Goal: Transaction & Acquisition: Purchase product/service

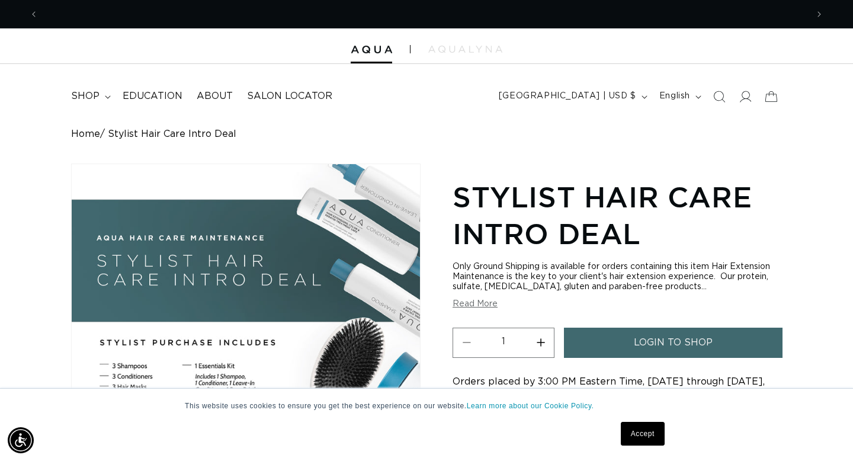
scroll to position [0, 769]
click at [669, 340] on span "login to shop" at bounding box center [673, 343] width 79 height 30
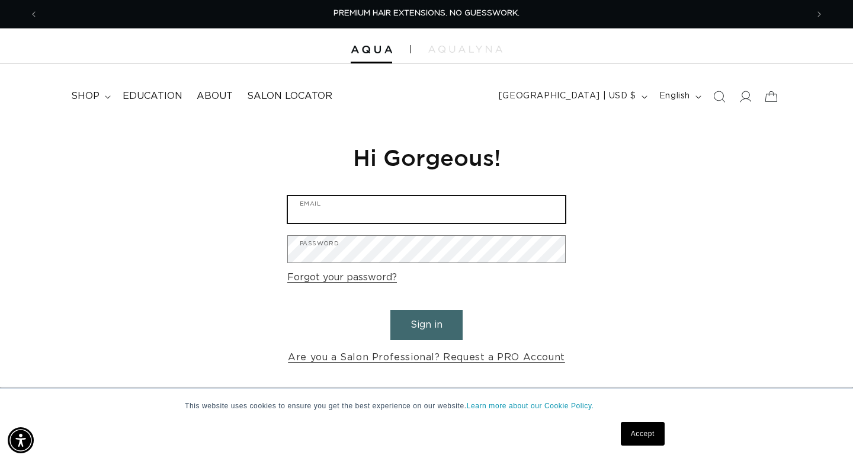
click at [458, 214] on input "Email" at bounding box center [426, 209] width 277 height 27
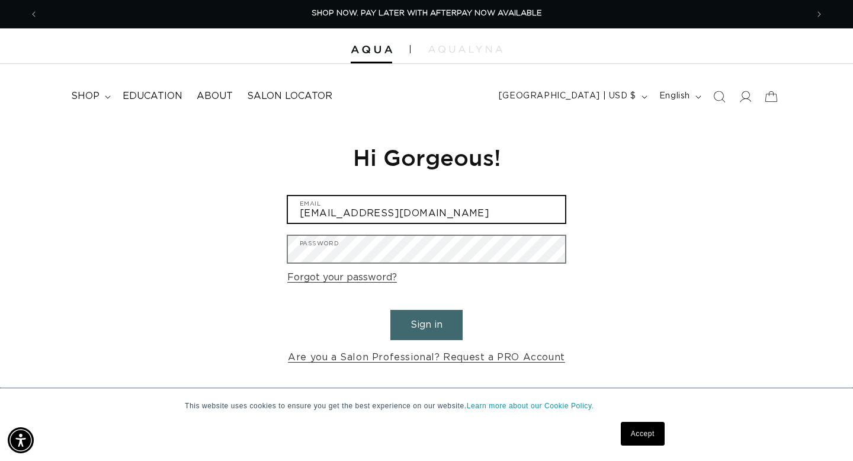
type input "info@oakandlorelsalon.com"
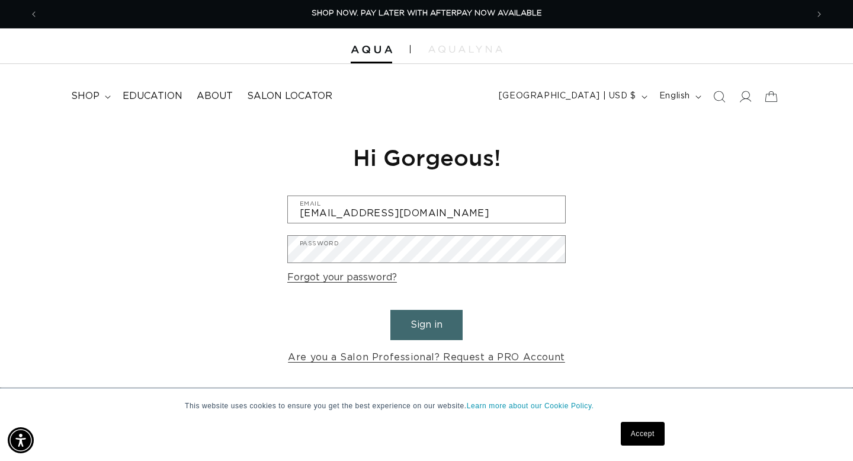
click at [434, 330] on button "Sign in" at bounding box center [427, 325] width 72 height 30
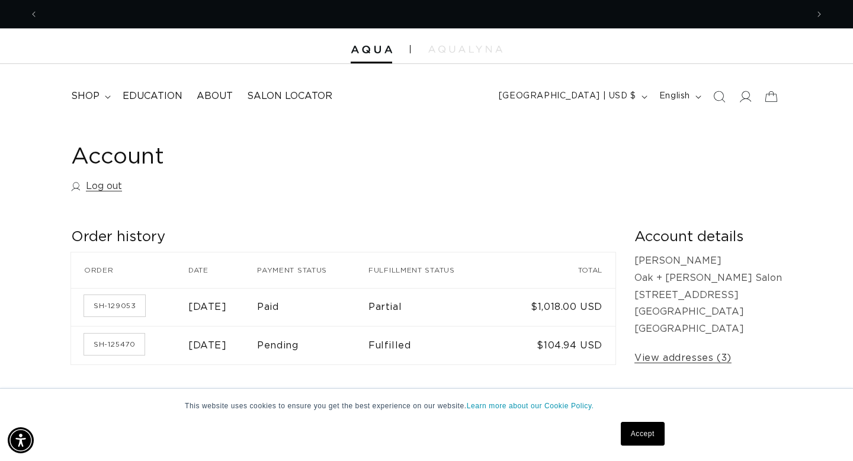
scroll to position [0, 769]
click at [95, 95] on span "shop" at bounding box center [85, 96] width 28 height 12
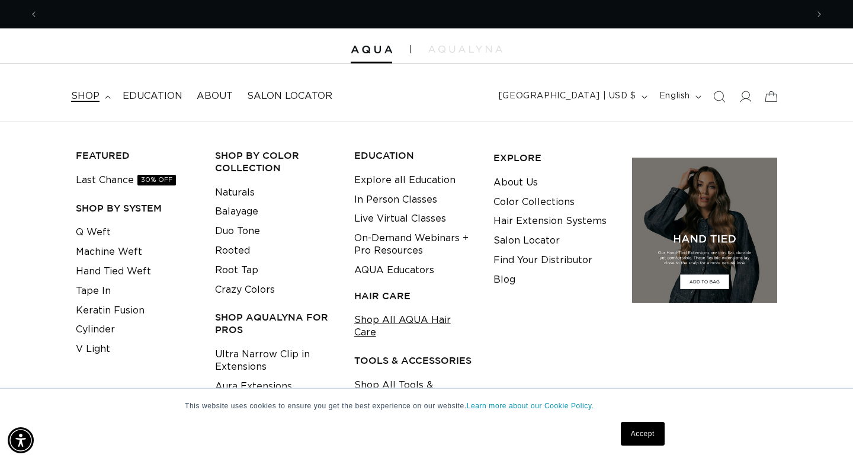
scroll to position [0, 0]
click at [402, 318] on link "Shop All AQUA Hair Care" at bounding box center [414, 327] width 121 height 32
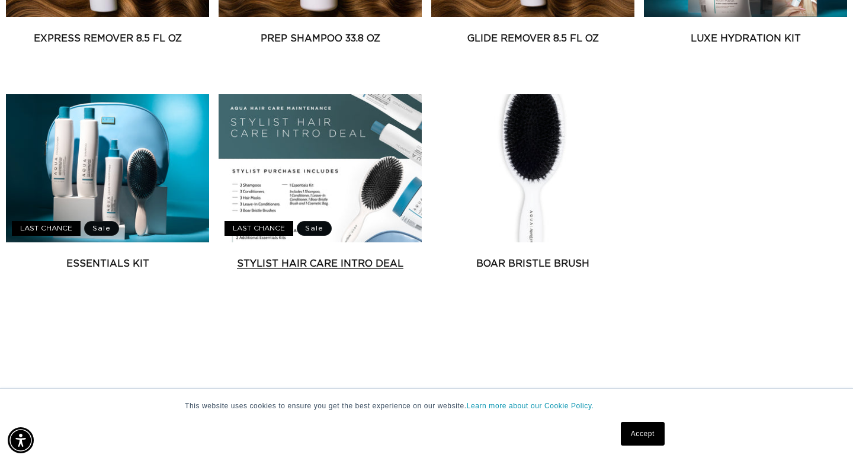
scroll to position [0, 1539]
click at [305, 263] on link "Stylist Hair Care Intro Deal" at bounding box center [320, 264] width 203 height 14
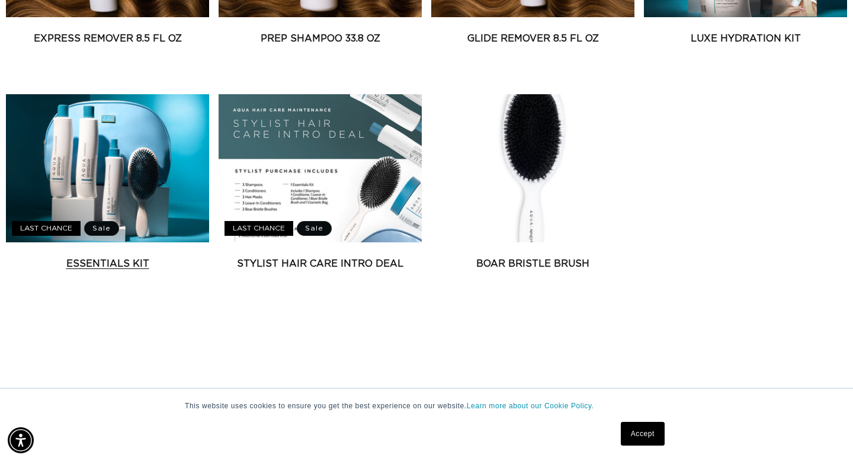
click at [116, 266] on link "Essentials Kit" at bounding box center [107, 264] width 203 height 14
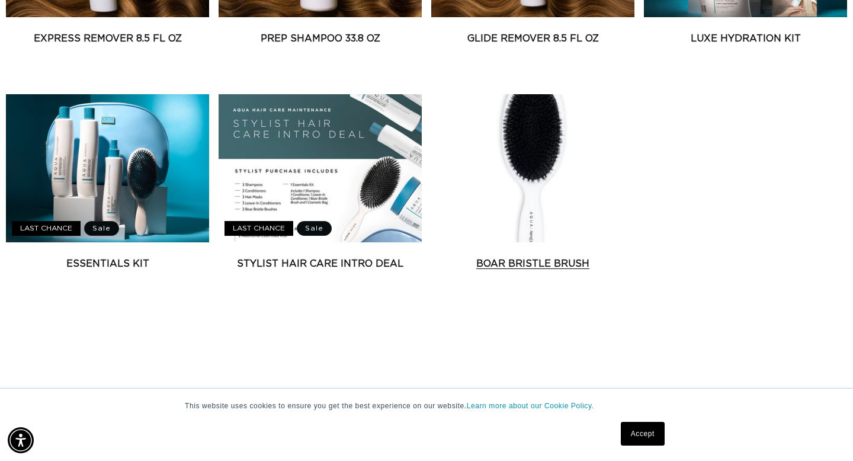
click at [555, 264] on link "Boar Bristle Brush" at bounding box center [532, 264] width 203 height 14
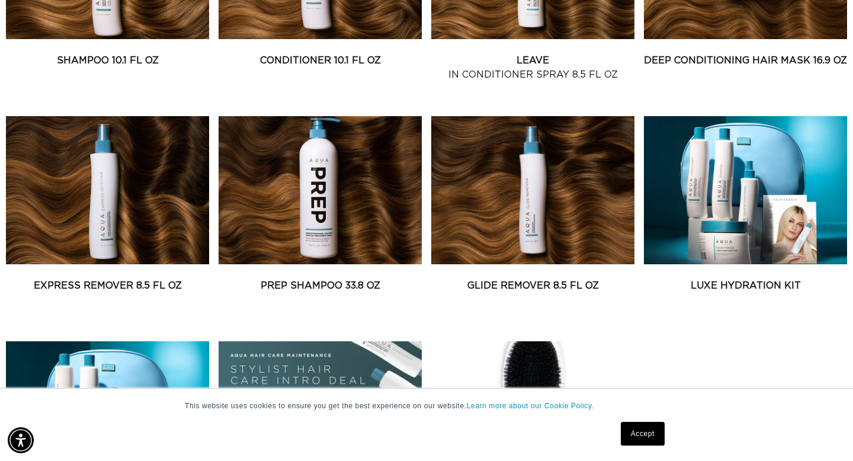
scroll to position [646, 0]
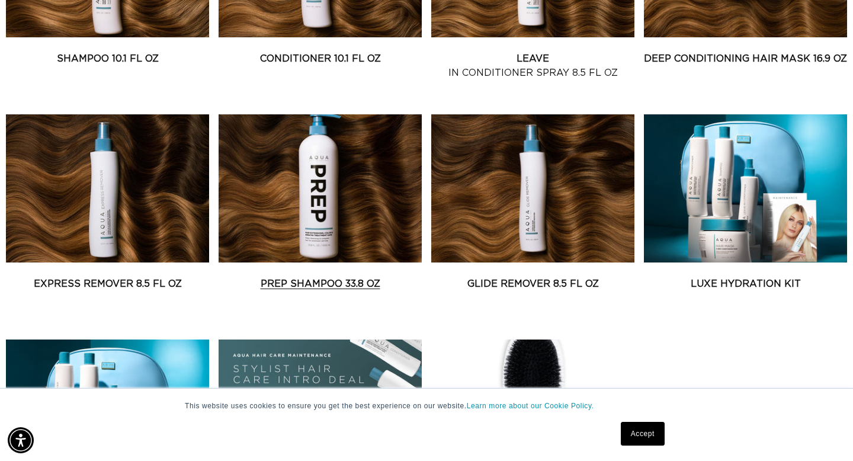
click at [315, 289] on link "Prep Shampoo 33.8 oz" at bounding box center [320, 284] width 203 height 14
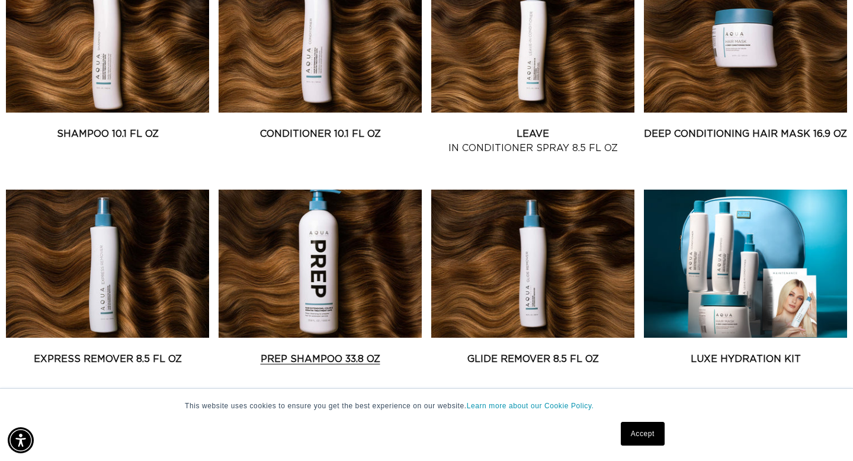
scroll to position [574, 0]
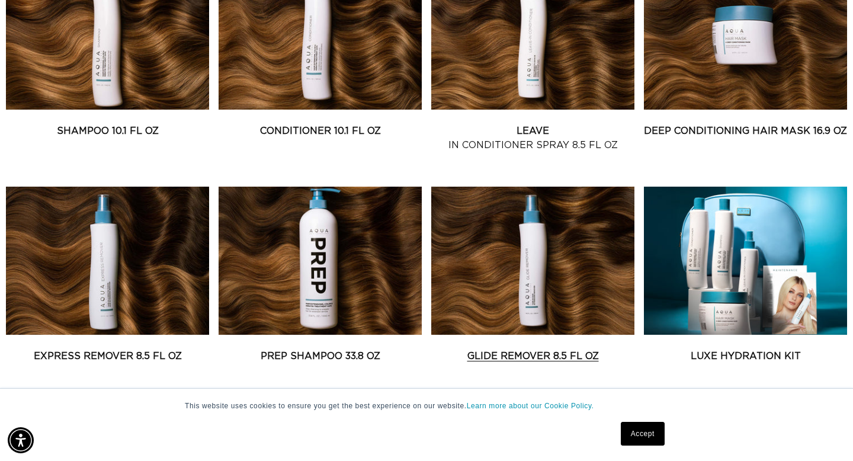
click at [536, 349] on link "Glide Remover 8.5 fl oz" at bounding box center [532, 356] width 203 height 14
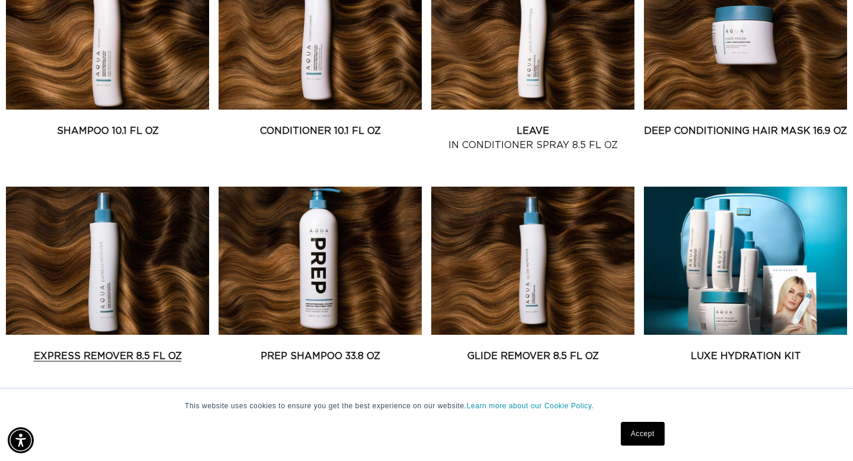
scroll to position [0, 0]
click at [121, 349] on link "Express Remover 8.5 fl oz" at bounding box center [107, 356] width 203 height 14
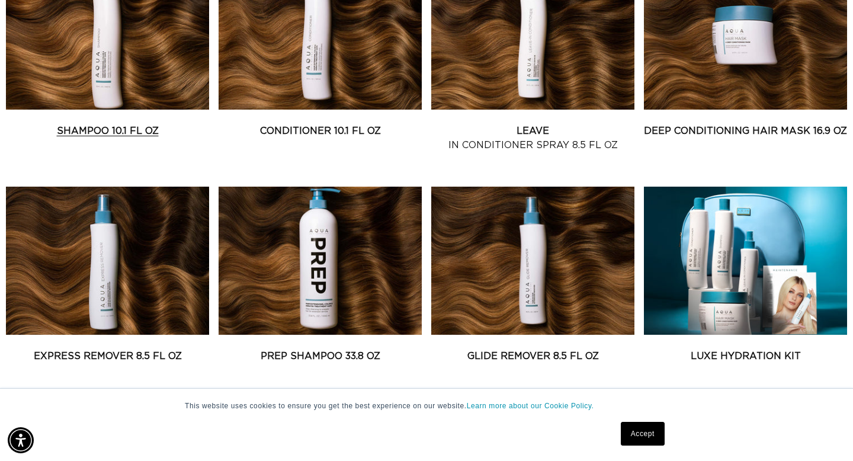
click at [94, 124] on link "Shampoo 10.1 fl oz" at bounding box center [107, 131] width 203 height 14
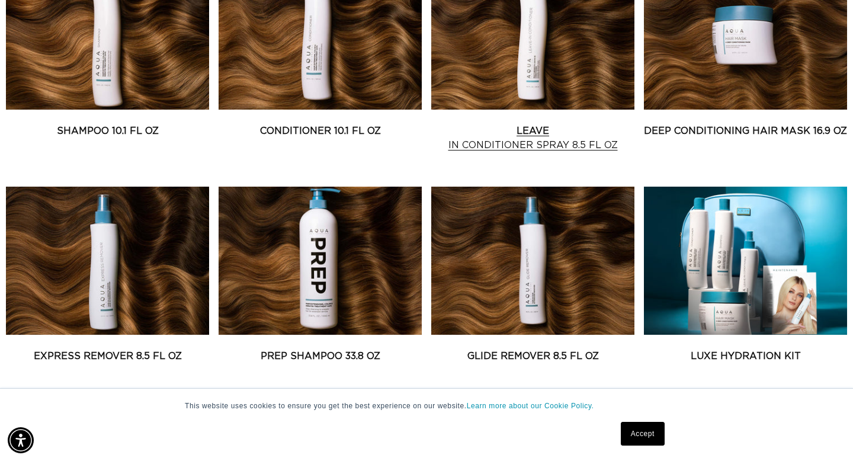
click at [581, 124] on link "Leave In Conditioner Spray 8.5 fl oz" at bounding box center [532, 138] width 203 height 28
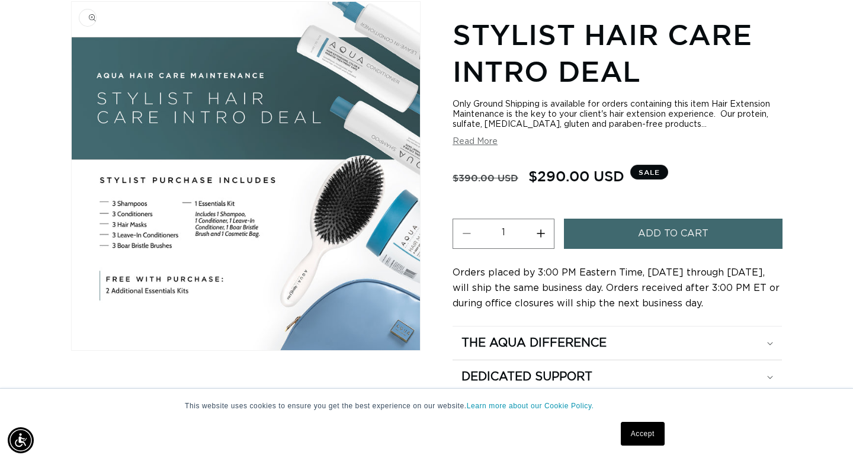
scroll to position [0, 1539]
click at [483, 144] on button "Read More" at bounding box center [475, 142] width 45 height 10
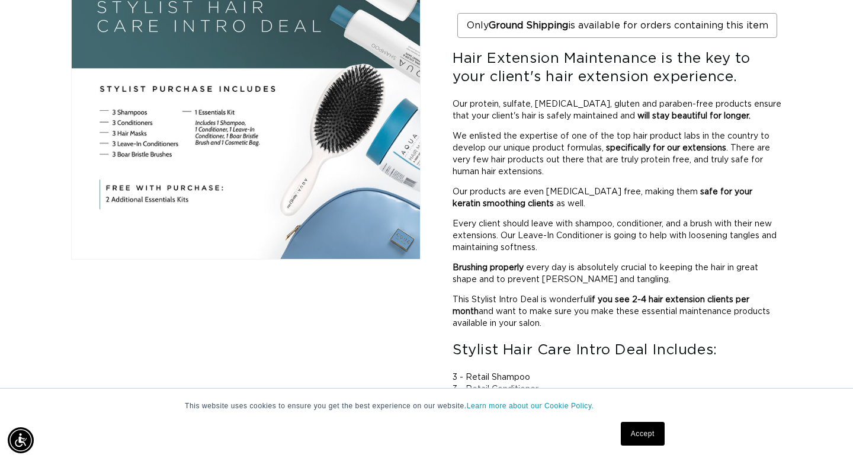
scroll to position [0, 0]
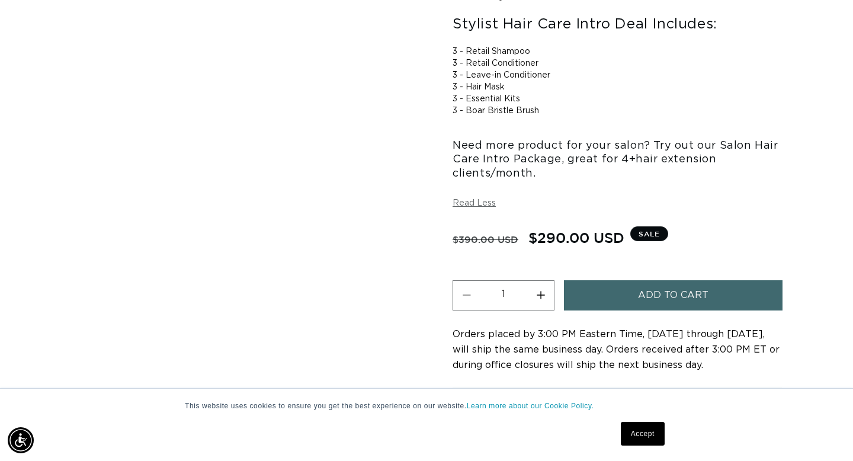
click at [652, 297] on span "Add to cart" at bounding box center [673, 295] width 71 height 30
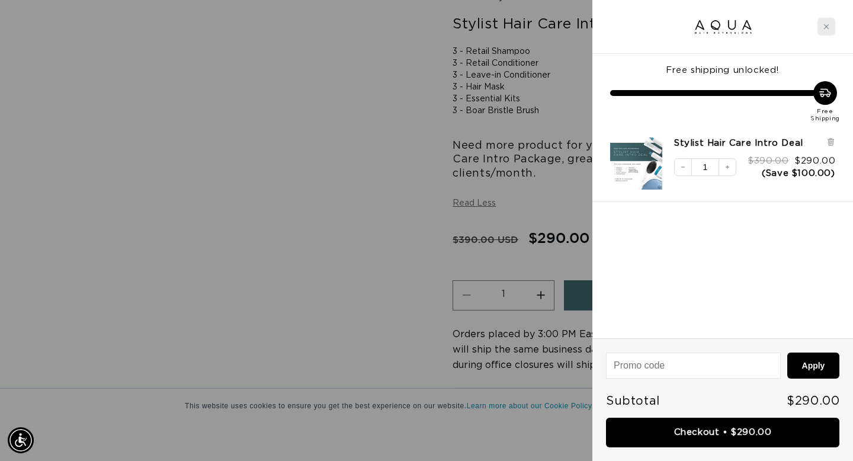
click at [823, 25] on div "Close cart" at bounding box center [827, 27] width 18 height 18
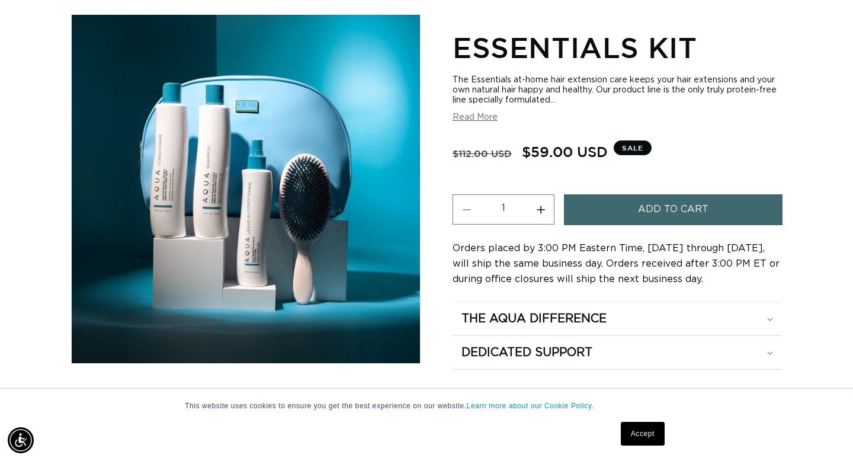
scroll to position [0, 769]
click at [628, 206] on button "Add to cart" at bounding box center [673, 209] width 219 height 30
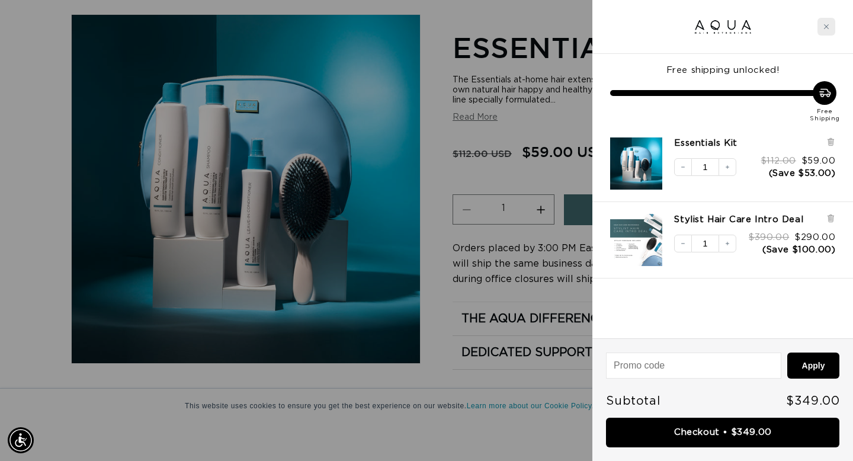
scroll to position [0, 0]
click at [824, 31] on div "Close cart" at bounding box center [827, 27] width 18 height 18
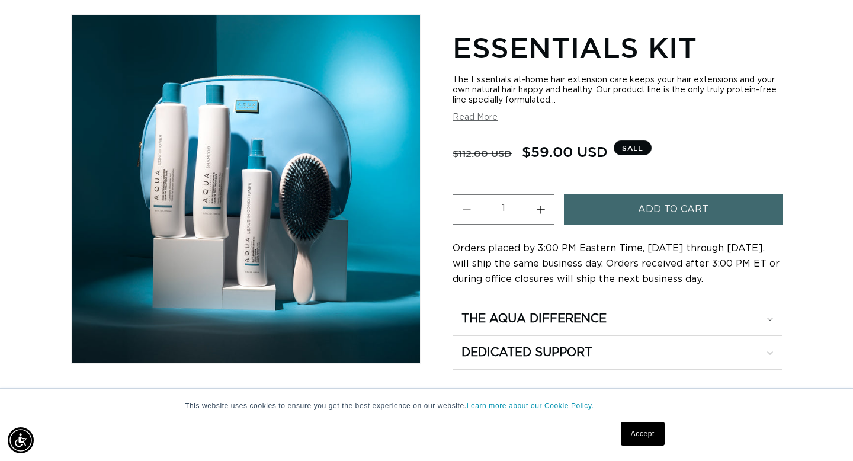
scroll to position [0, 769]
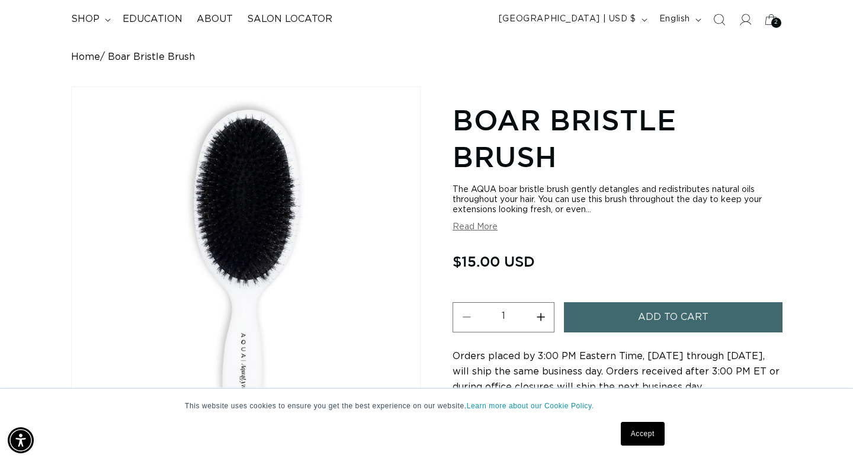
scroll to position [0, 769]
click at [662, 318] on span "Add to cart" at bounding box center [673, 317] width 71 height 30
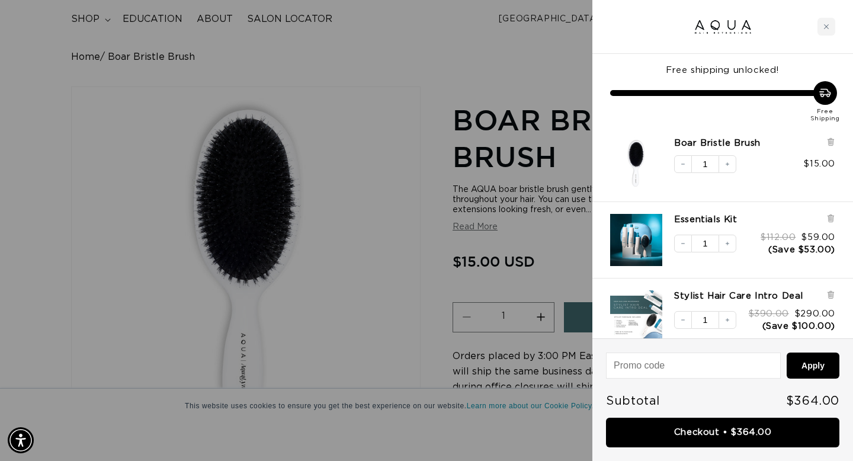
scroll to position [0, 1539]
click at [822, 27] on div "Close cart" at bounding box center [827, 27] width 18 height 18
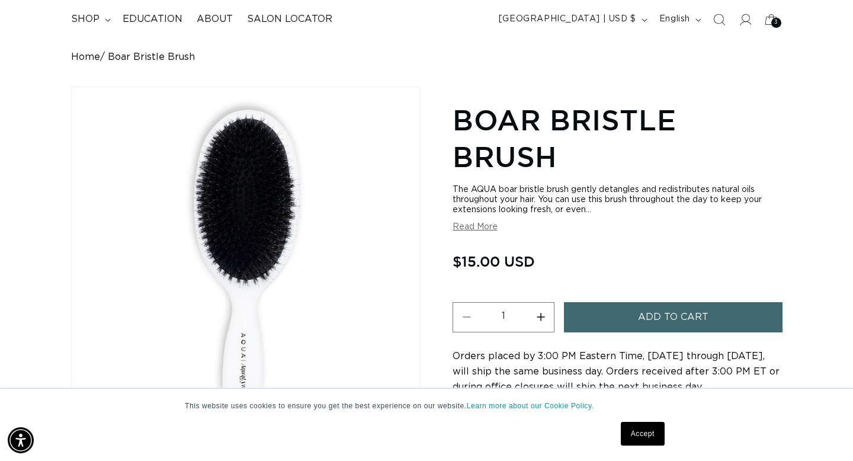
scroll to position [0, 0]
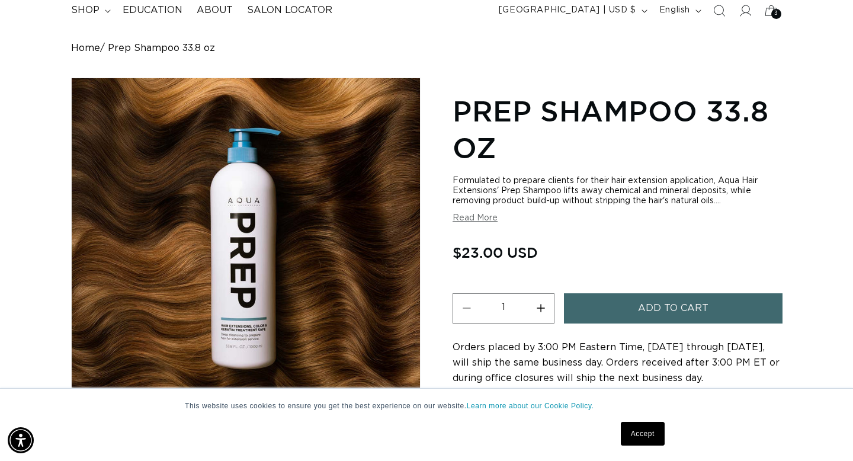
scroll to position [87, 0]
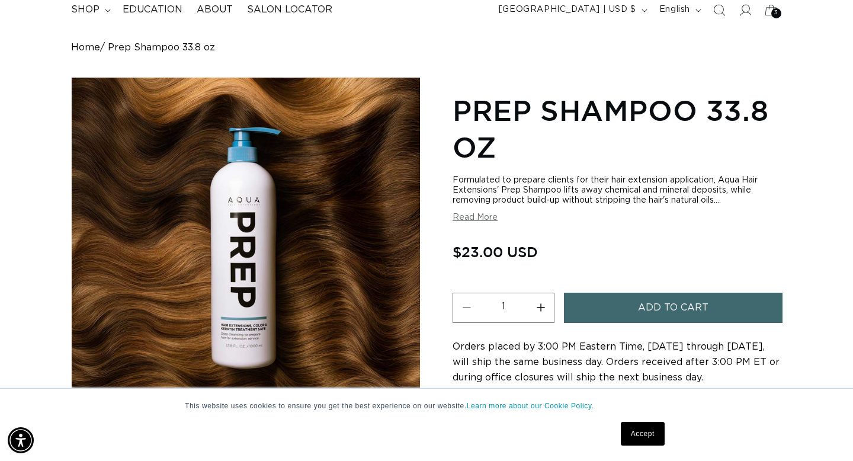
click at [627, 311] on button "Add to cart" at bounding box center [673, 308] width 219 height 30
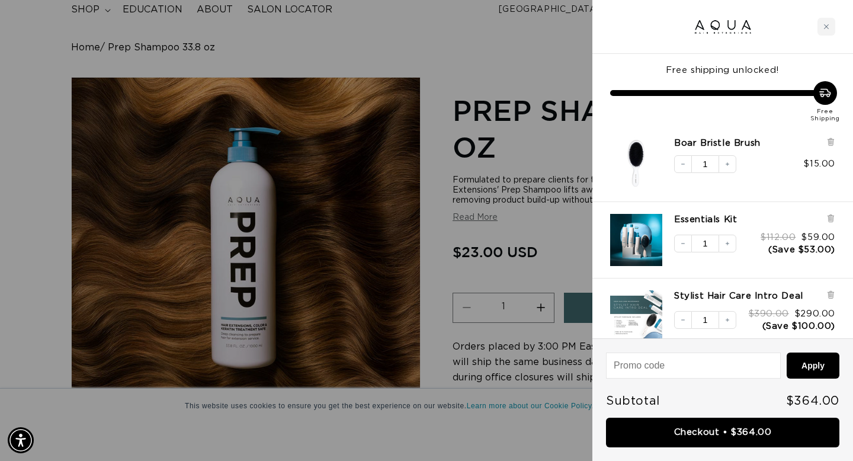
scroll to position [0, 769]
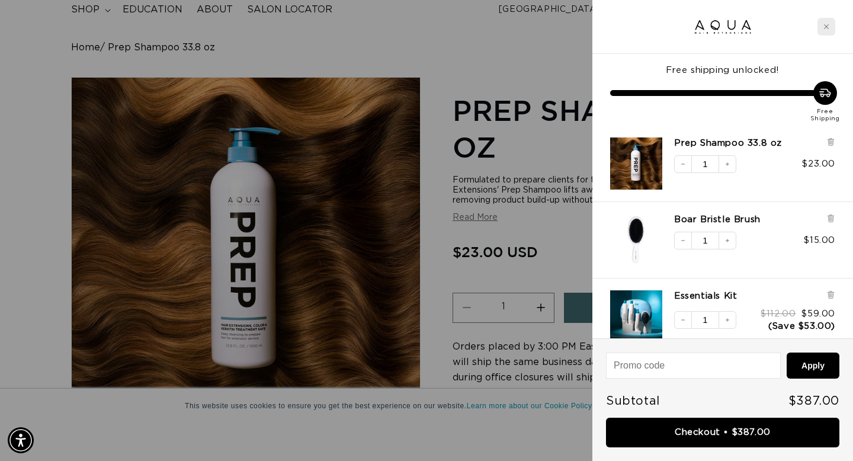
click at [827, 25] on icon "Close cart" at bounding box center [827, 27] width 6 height 6
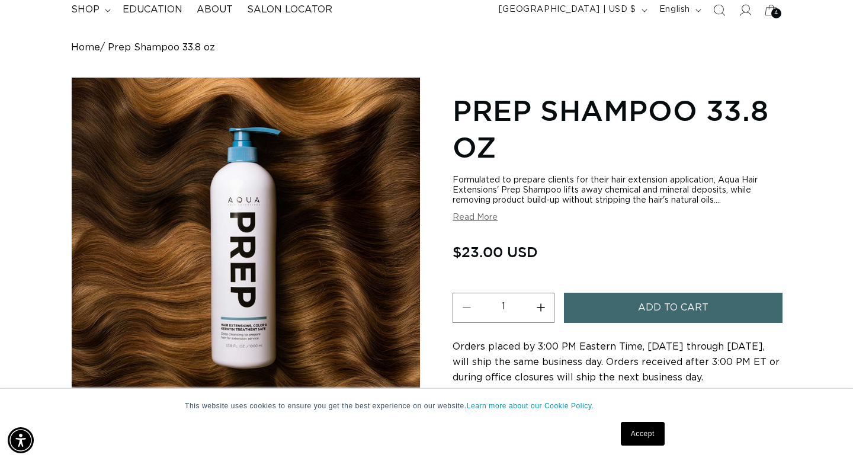
scroll to position [0, 1539]
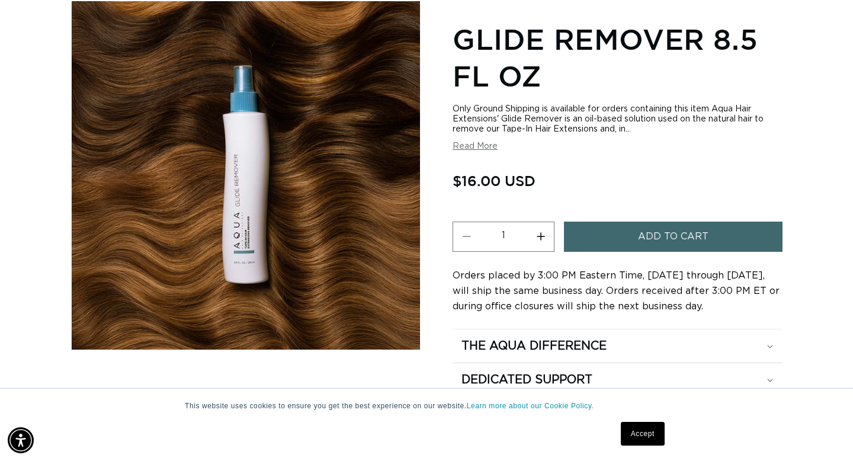
scroll to position [0, 1539]
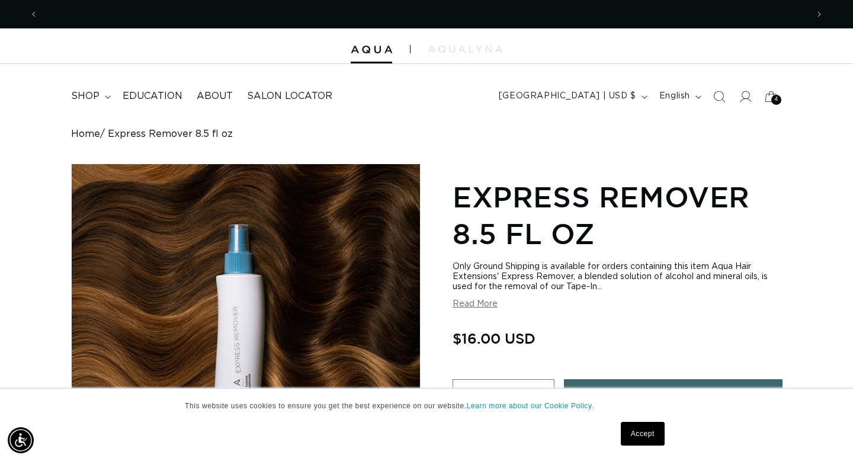
scroll to position [0, 769]
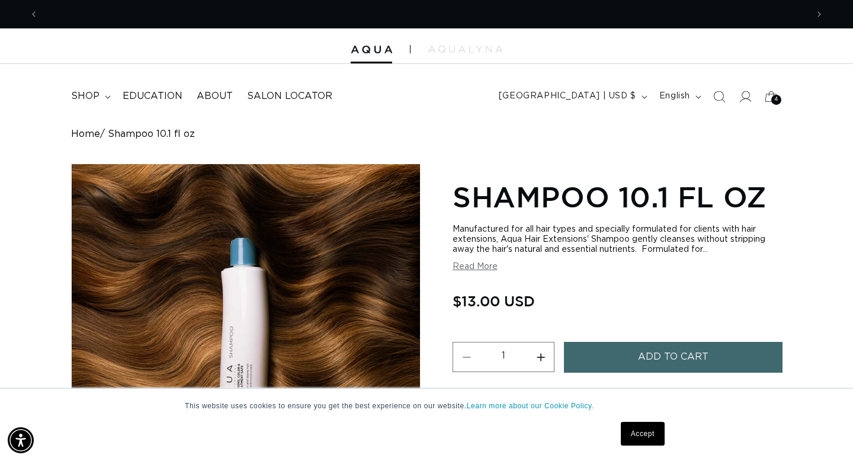
scroll to position [0, 769]
click at [648, 361] on span "Add to cart" at bounding box center [673, 357] width 71 height 30
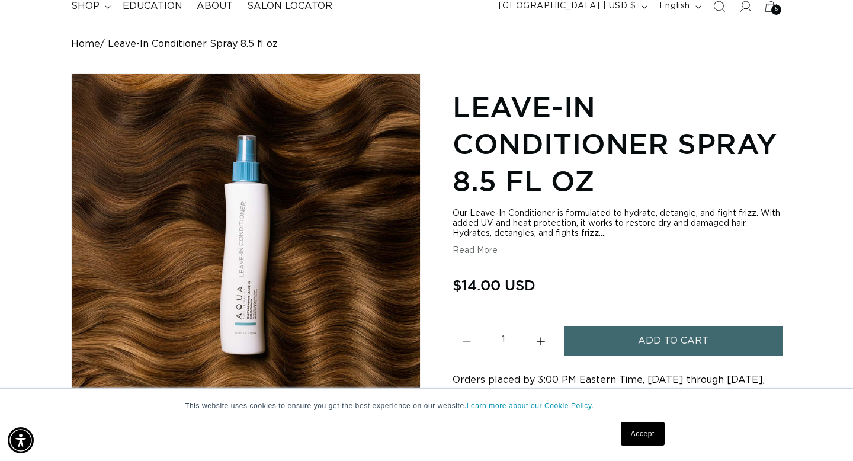
scroll to position [0, 769]
click at [623, 345] on button "Add to cart" at bounding box center [673, 341] width 219 height 30
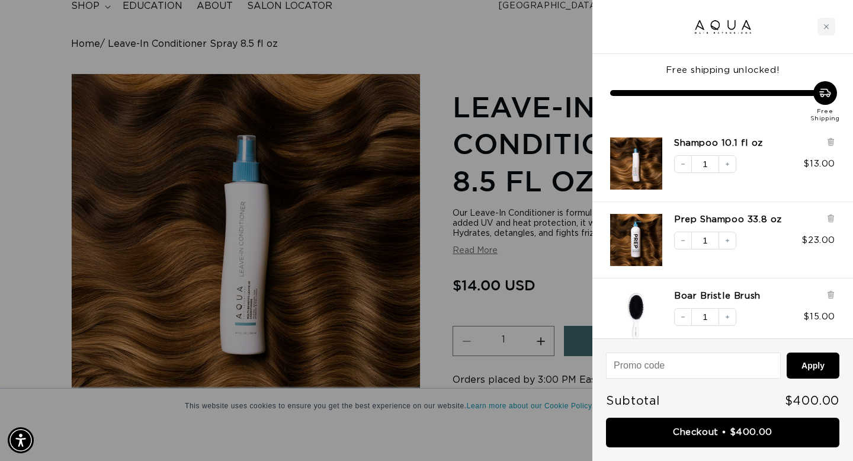
scroll to position [0, 1539]
click at [440, 63] on div at bounding box center [426, 230] width 853 height 461
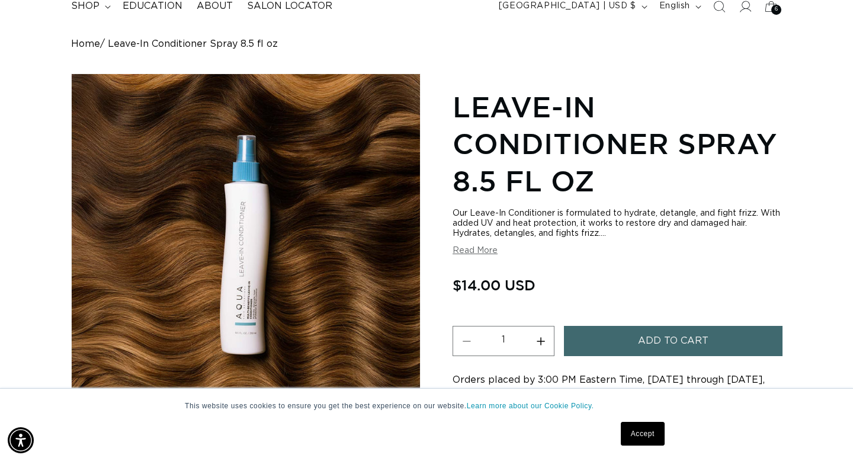
scroll to position [0, 0]
click at [78, 5] on span "shop" at bounding box center [85, 6] width 28 height 12
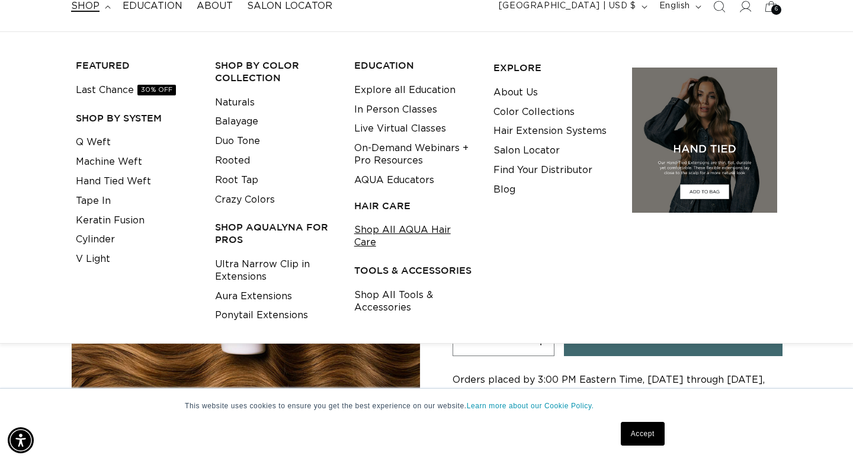
scroll to position [0, 1539]
click at [509, 193] on link "Blog" at bounding box center [505, 190] width 22 height 20
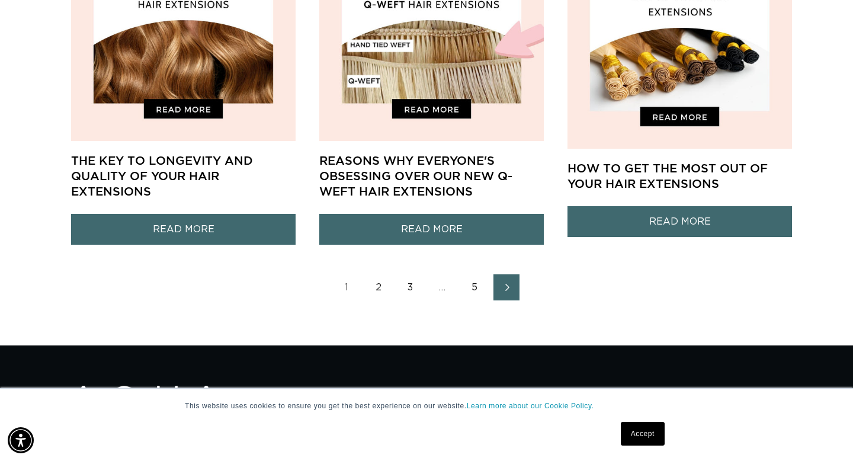
click at [378, 288] on link "2" at bounding box center [379, 287] width 26 height 26
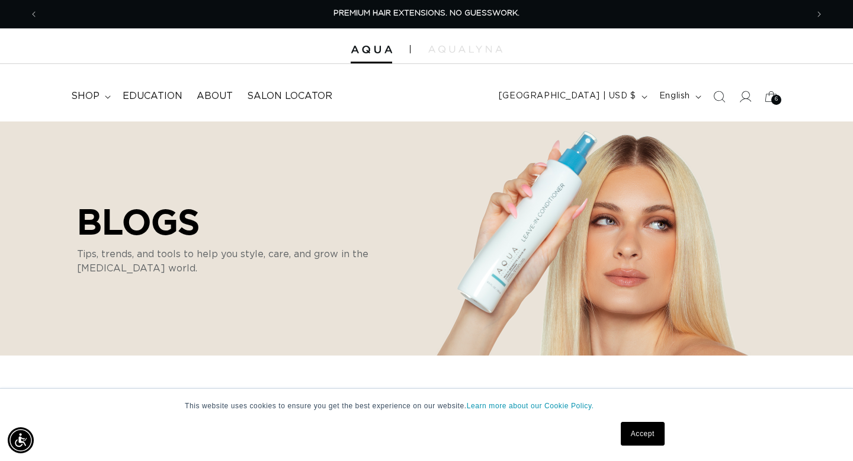
click at [772, 92] on icon at bounding box center [772, 97] width 26 height 26
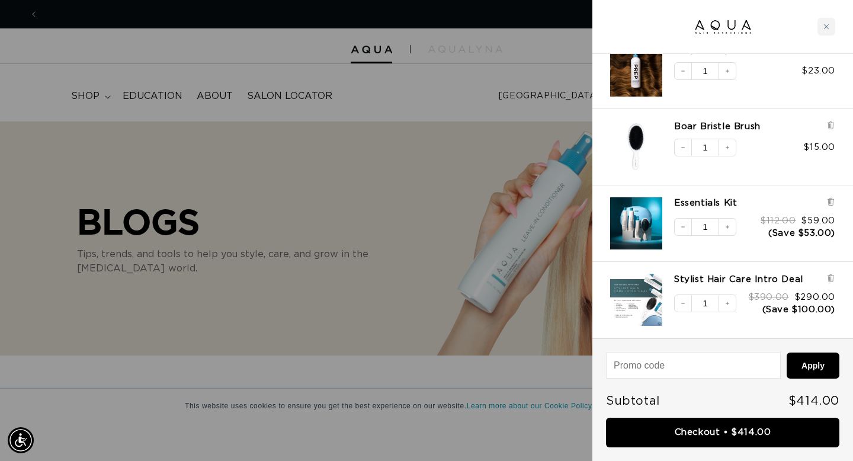
scroll to position [0, 1539]
click at [631, 308] on img "Stylist Hair Care Intro Deal" at bounding box center [636, 300] width 52 height 52
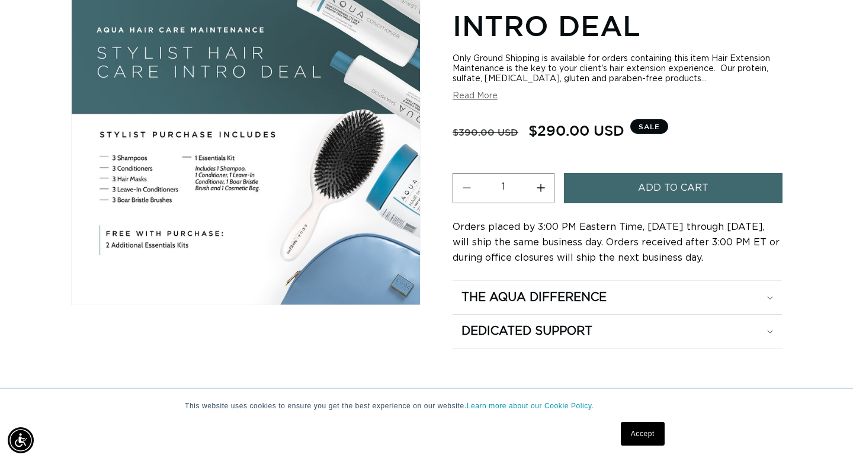
scroll to position [0, 769]
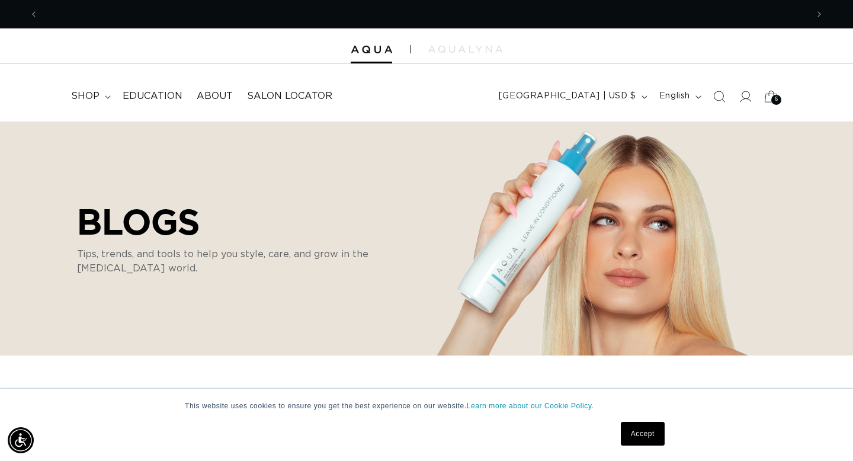
scroll to position [0, 769]
click at [779, 99] on div "6 6" at bounding box center [777, 100] width 10 height 10
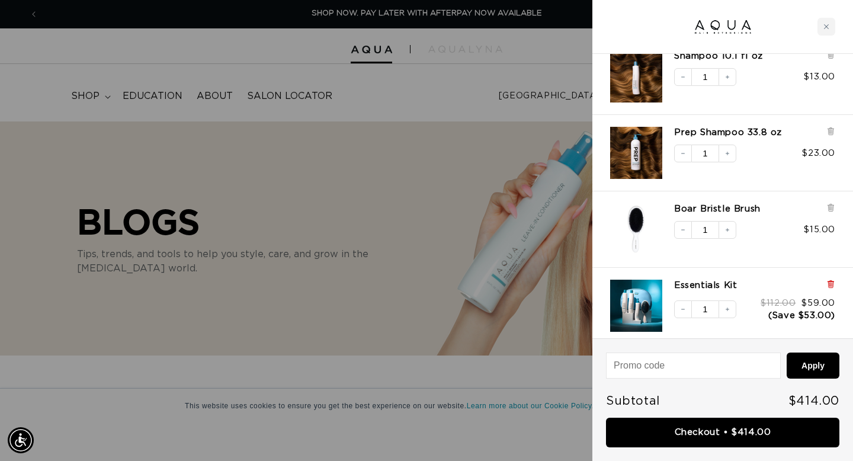
click at [834, 282] on icon at bounding box center [831, 284] width 9 height 9
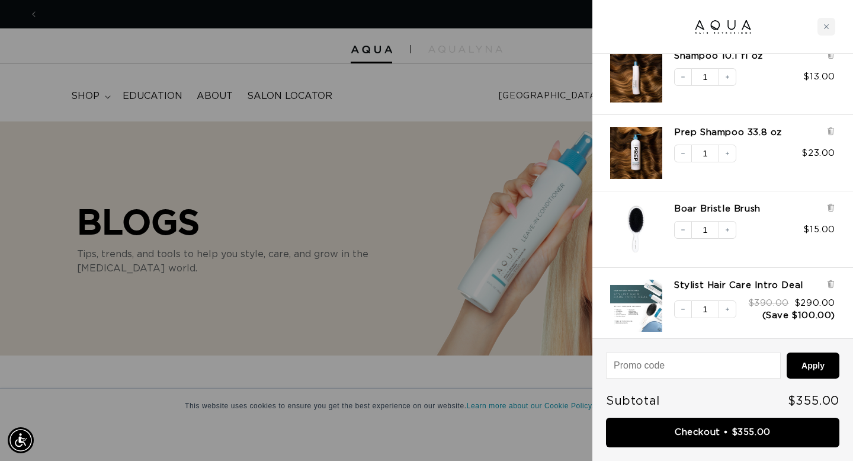
scroll to position [0, 1539]
click at [834, 282] on icon at bounding box center [831, 284] width 9 height 9
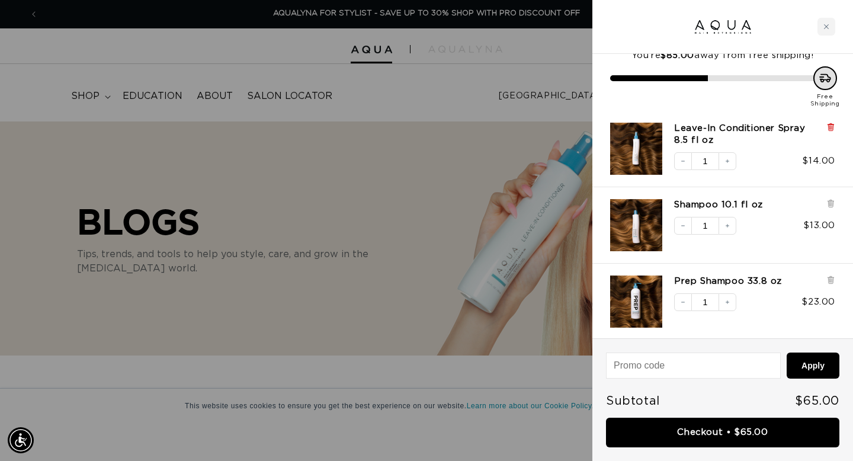
click at [831, 126] on icon at bounding box center [831, 127] width 5 height 6
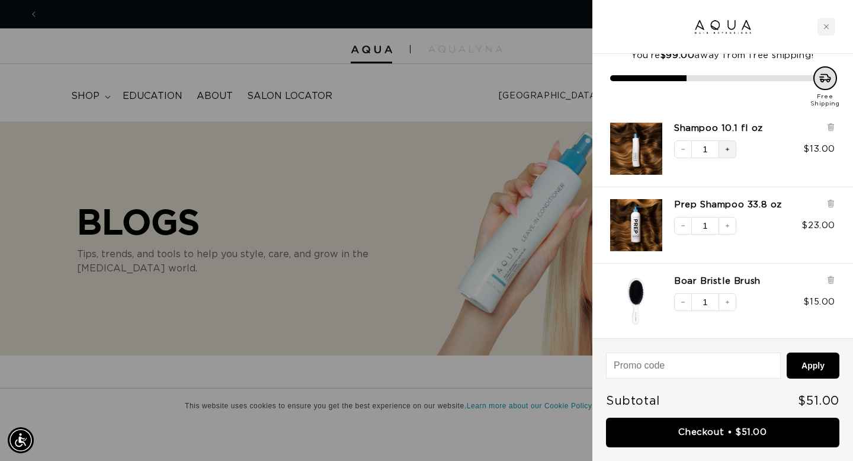
scroll to position [0, 0]
click at [731, 147] on button "Increase quantity" at bounding box center [728, 149] width 18 height 18
click at [728, 149] on icon "Increase quantity" at bounding box center [728, 150] width 4 height 4
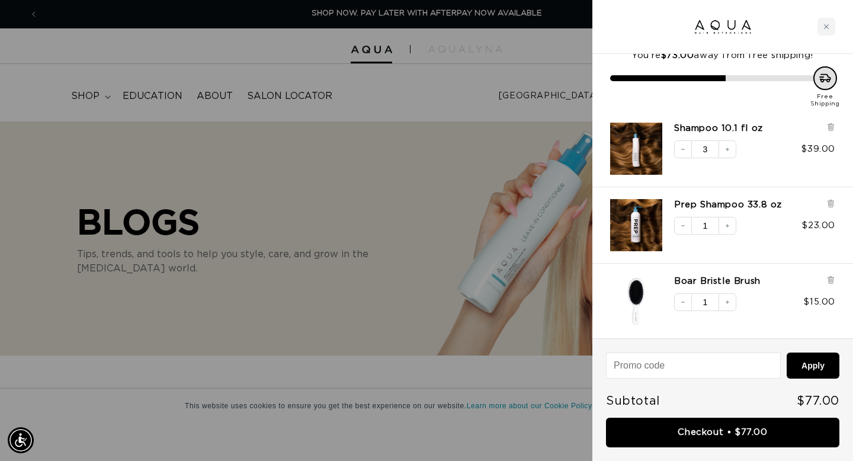
click at [415, 245] on div at bounding box center [426, 230] width 853 height 461
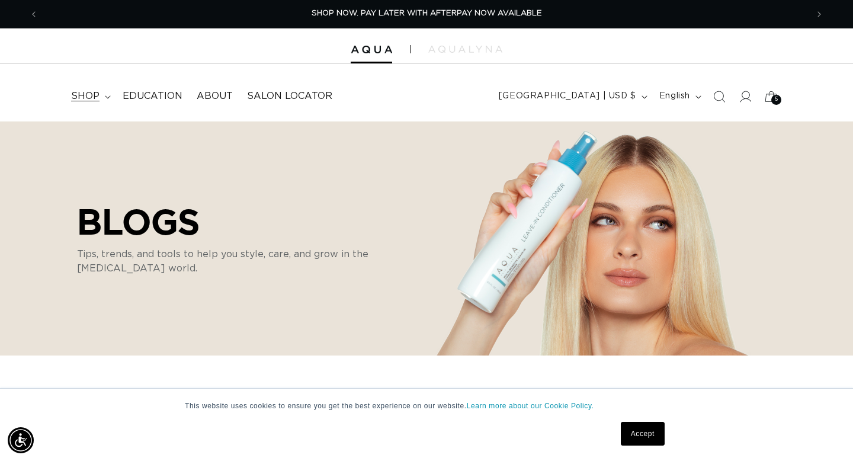
click at [84, 97] on span "shop" at bounding box center [85, 96] width 28 height 12
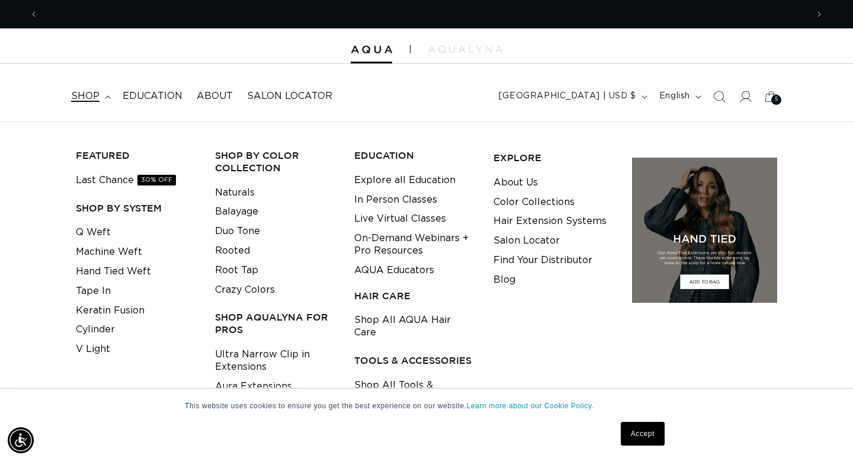
scroll to position [0, 1539]
click at [104, 234] on link "Q Weft" at bounding box center [93, 233] width 35 height 20
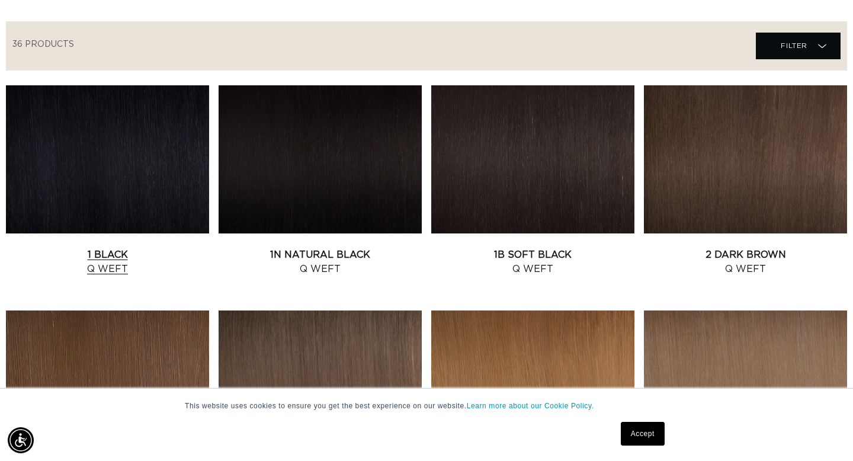
scroll to position [0, 769]
click at [114, 248] on link "1 Black Q Weft" at bounding box center [107, 262] width 203 height 28
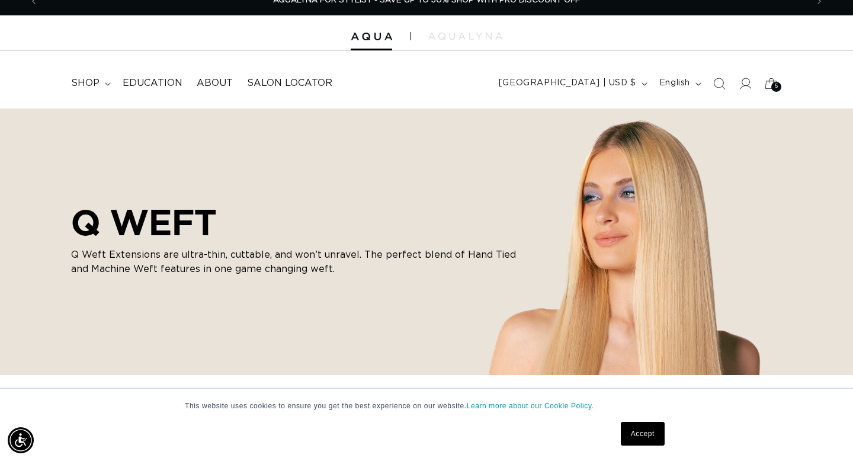
scroll to position [0, 0]
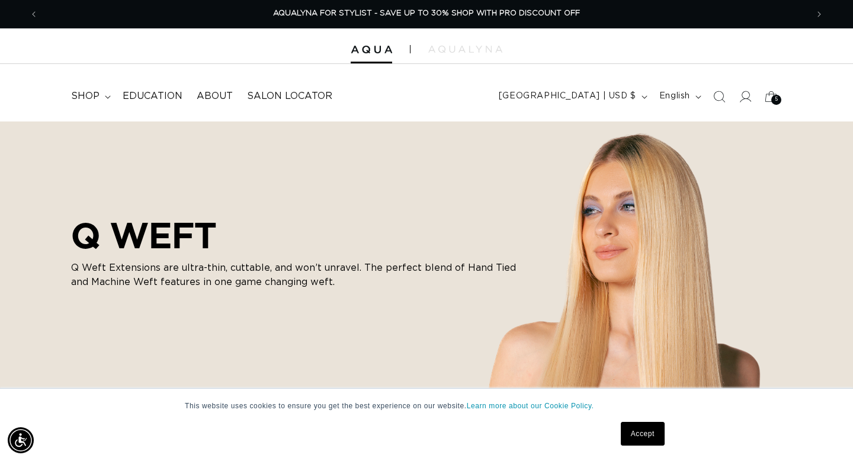
click at [375, 56] on div at bounding box center [426, 46] width 853 height 36
click at [76, 97] on span "shop" at bounding box center [85, 96] width 28 height 12
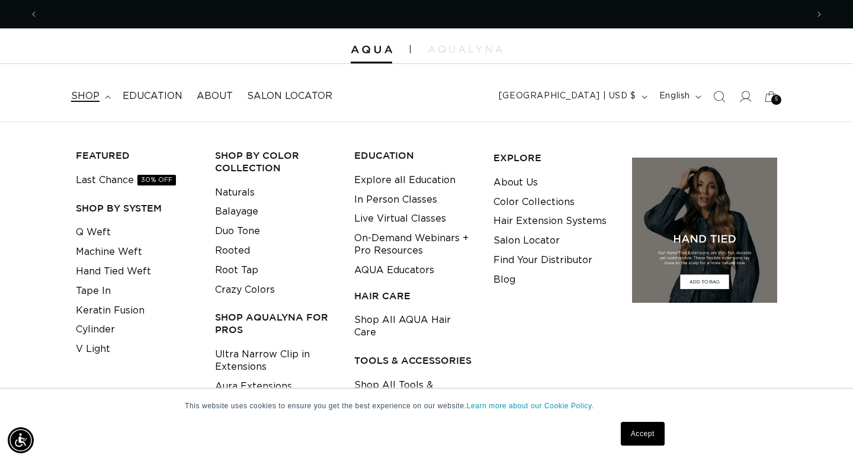
scroll to position [0, 1539]
click at [396, 324] on link "Shop All AQUA Hair Care" at bounding box center [414, 327] width 121 height 32
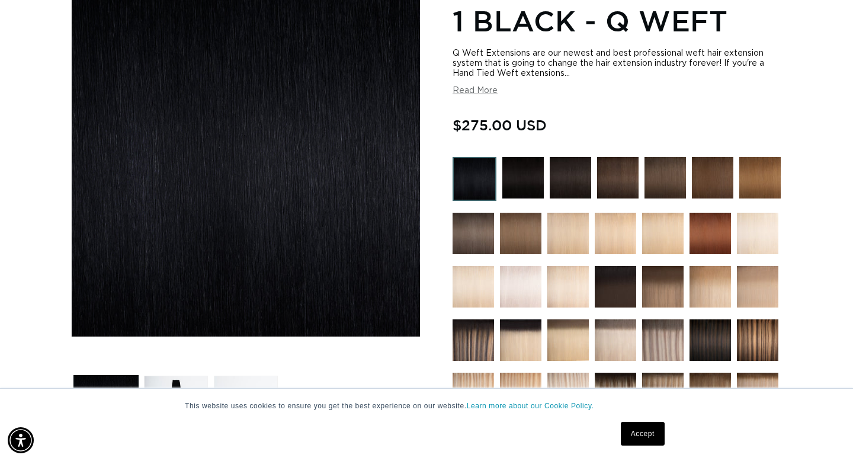
scroll to position [172, 0]
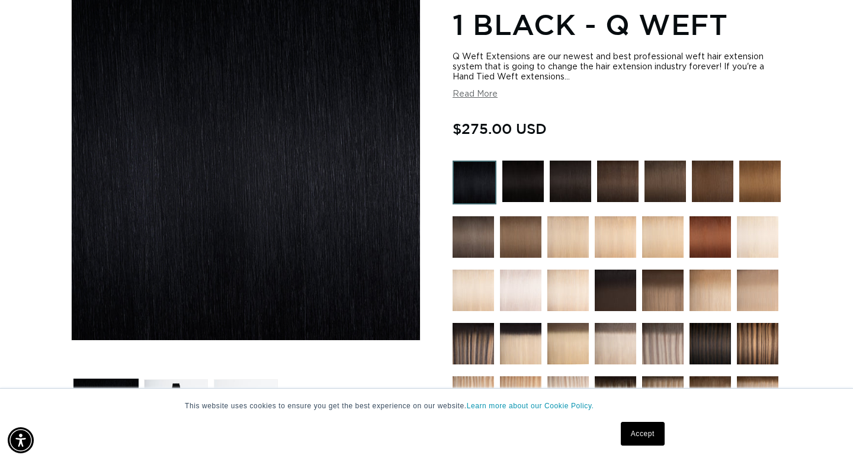
click at [481, 180] on img at bounding box center [475, 183] width 44 height 44
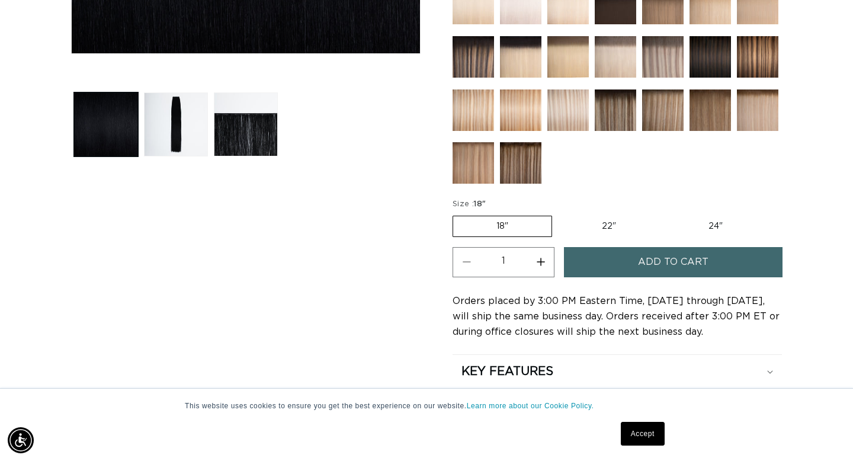
scroll to position [0, 769]
click at [606, 228] on label "22" Variant sold out or unavailable" at bounding box center [609, 226] width 101 height 20
click at [559, 214] on input "22" Variant sold out or unavailable" at bounding box center [558, 213] width 1 height 1
radio input "true"
click at [539, 263] on button "Increase quantity for 1 Black - Q Weft" at bounding box center [540, 262] width 27 height 30
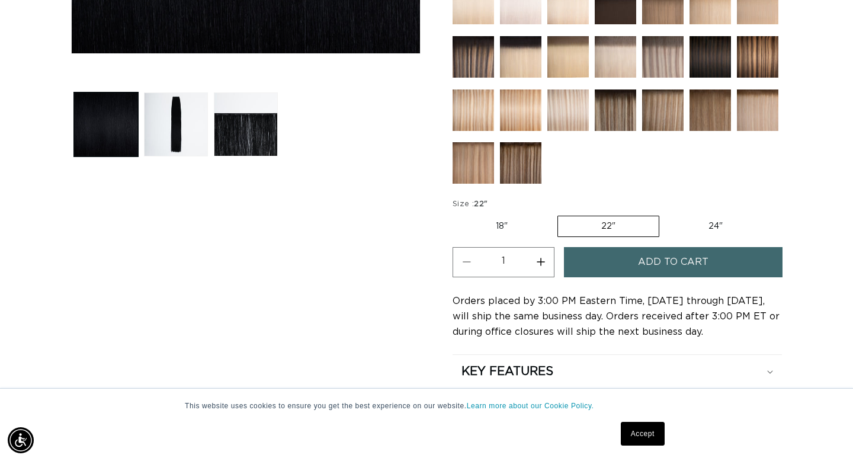
type input "2"
click at [625, 258] on button "Add to cart" at bounding box center [673, 262] width 219 height 30
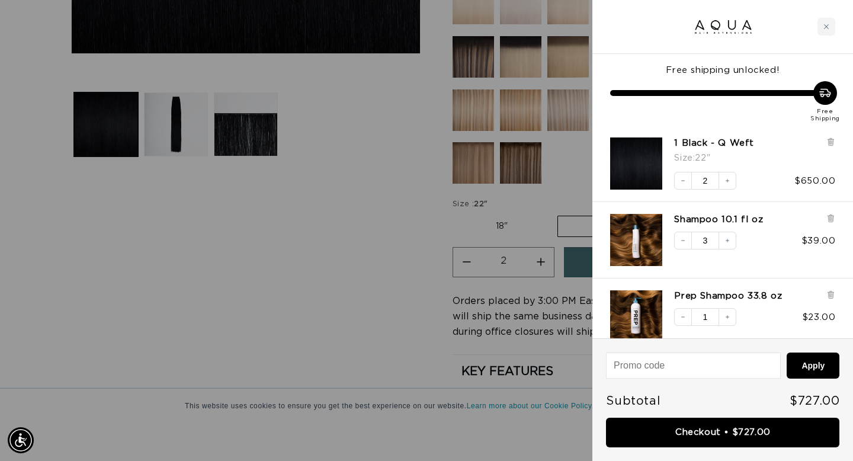
scroll to position [0, 769]
click at [95, 272] on div at bounding box center [426, 230] width 853 height 461
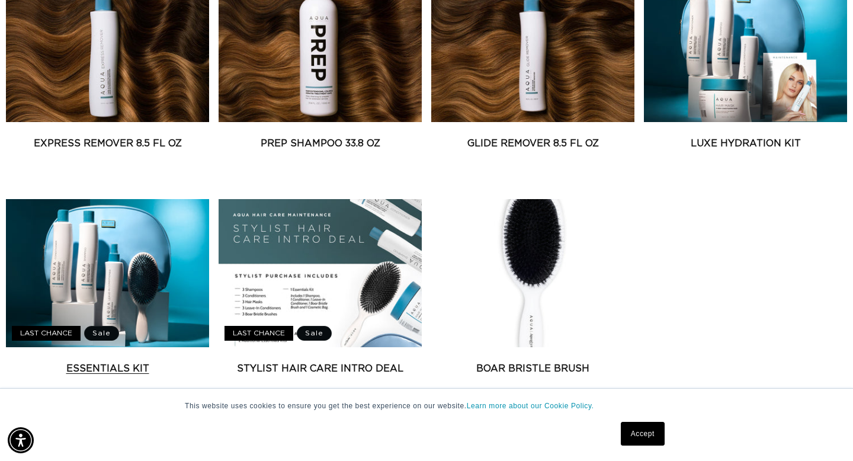
click at [104, 363] on link "Essentials Kit" at bounding box center [107, 369] width 203 height 14
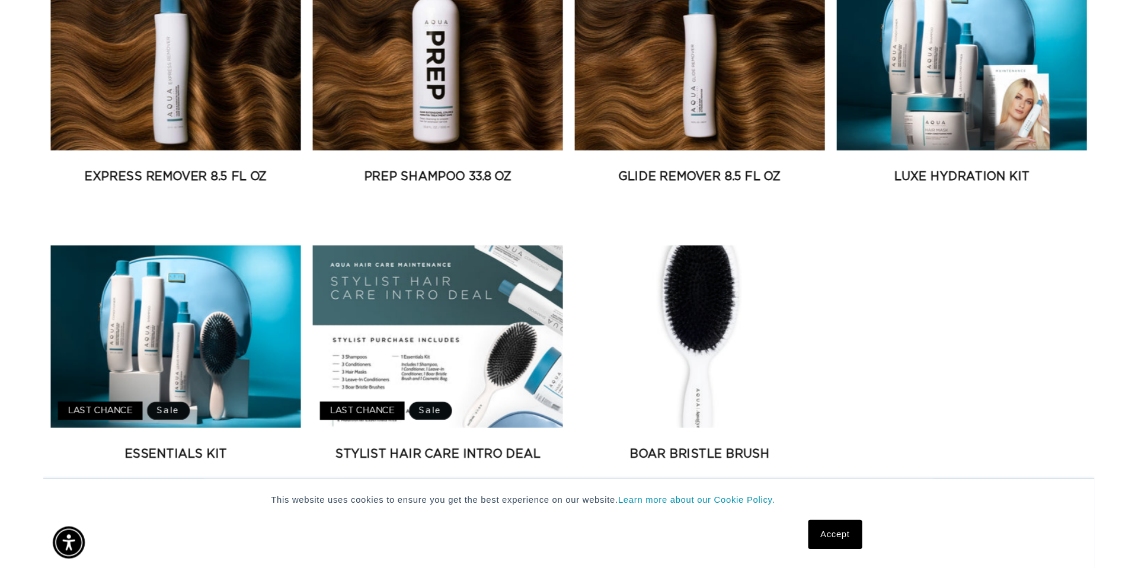
scroll to position [0, 769]
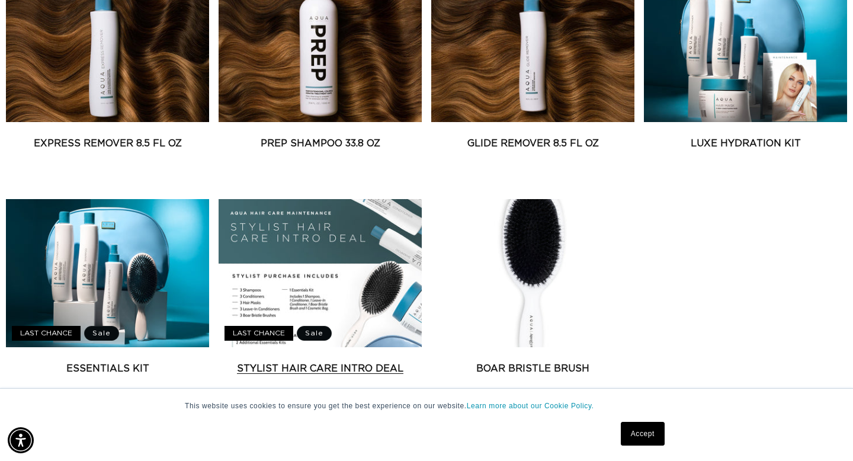
click at [299, 362] on link "Stylist Hair Care Intro Deal" at bounding box center [320, 369] width 203 height 14
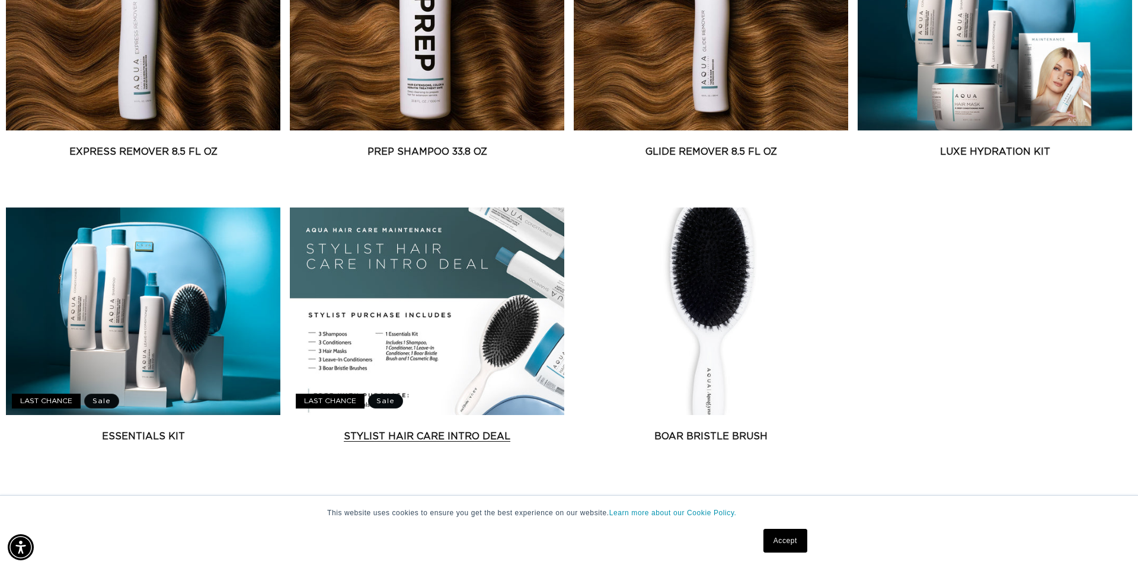
scroll to position [901, 0]
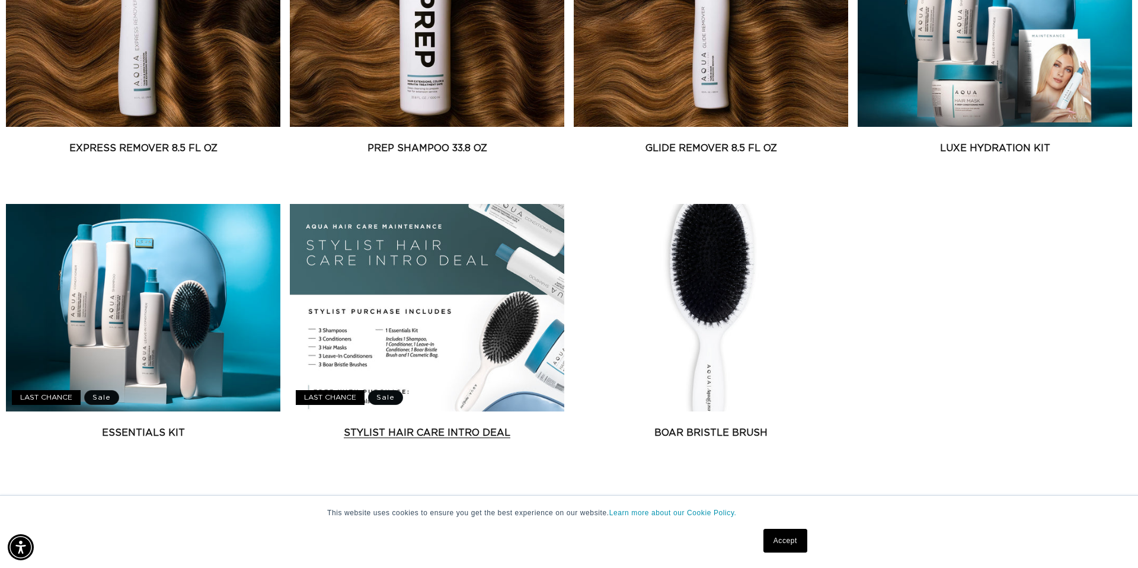
click at [498, 426] on link "Stylist Hair Care Intro Deal" at bounding box center [427, 433] width 274 height 14
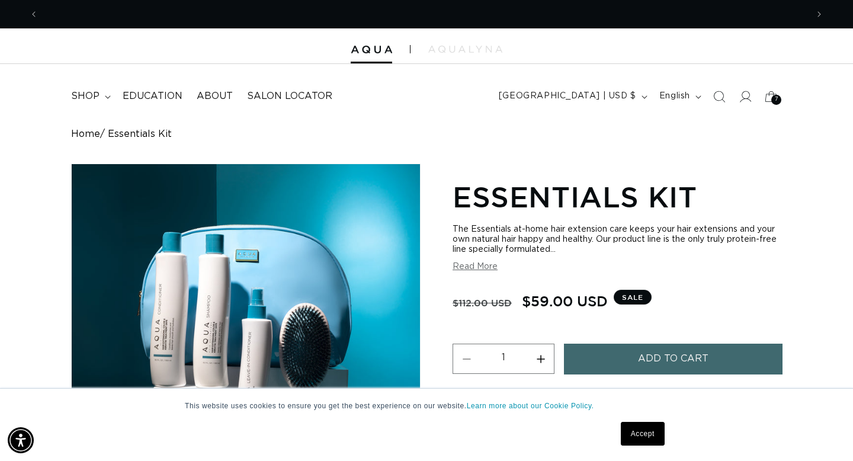
scroll to position [0, 1539]
click at [468, 266] on button "Read More" at bounding box center [475, 267] width 45 height 10
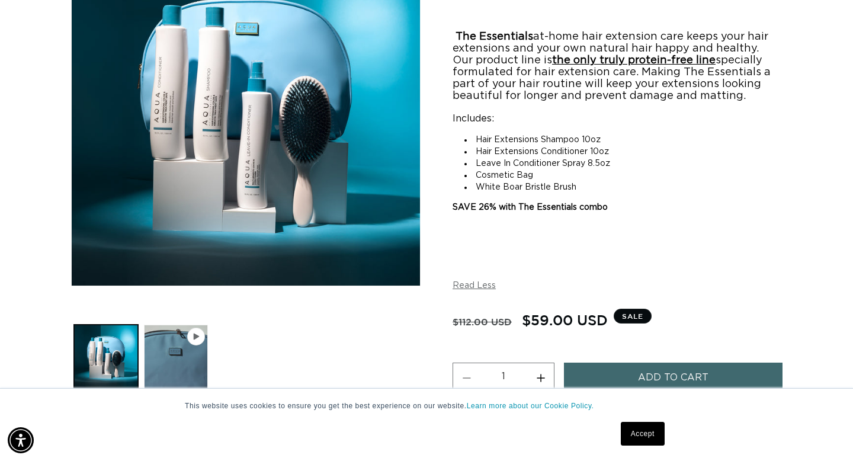
scroll to position [0, 769]
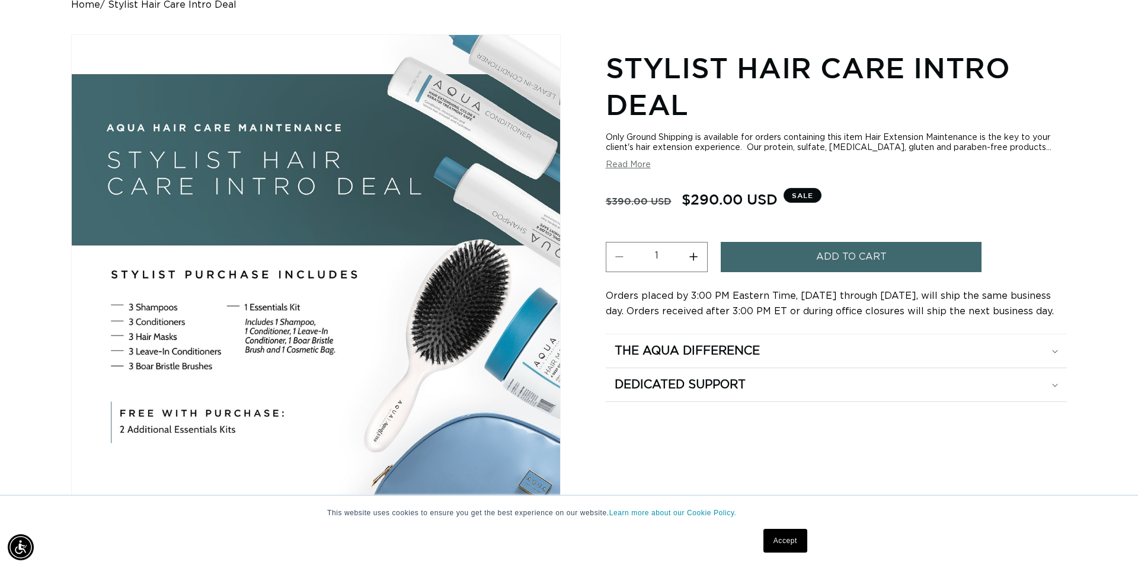
click at [853, 258] on span "Add to cart" at bounding box center [851, 257] width 71 height 30
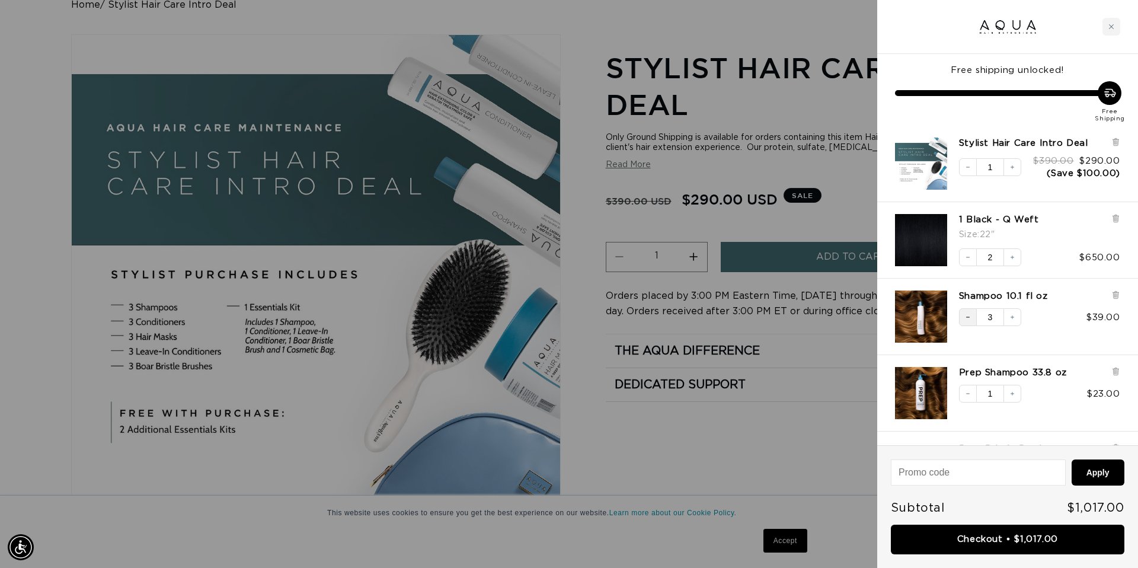
scroll to position [0, 1054]
click at [853, 319] on icon "Decrease quantity" at bounding box center [967, 317] width 7 height 7
click at [853, 370] on icon at bounding box center [1115, 371] width 9 height 9
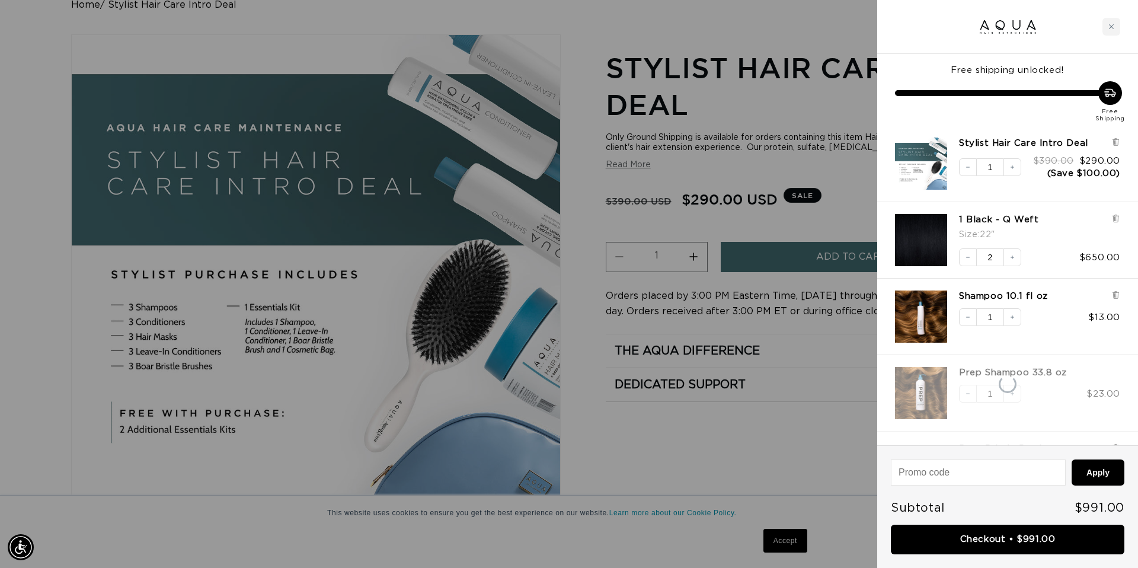
scroll to position [0, 0]
click at [853, 372] on icon at bounding box center [1115, 371] width 9 height 9
click at [853, 406] on div "Free shipping unlocked! Free Shipping Stylist Hair Care Intro Deal Decrease qua…" at bounding box center [1007, 249] width 261 height 391
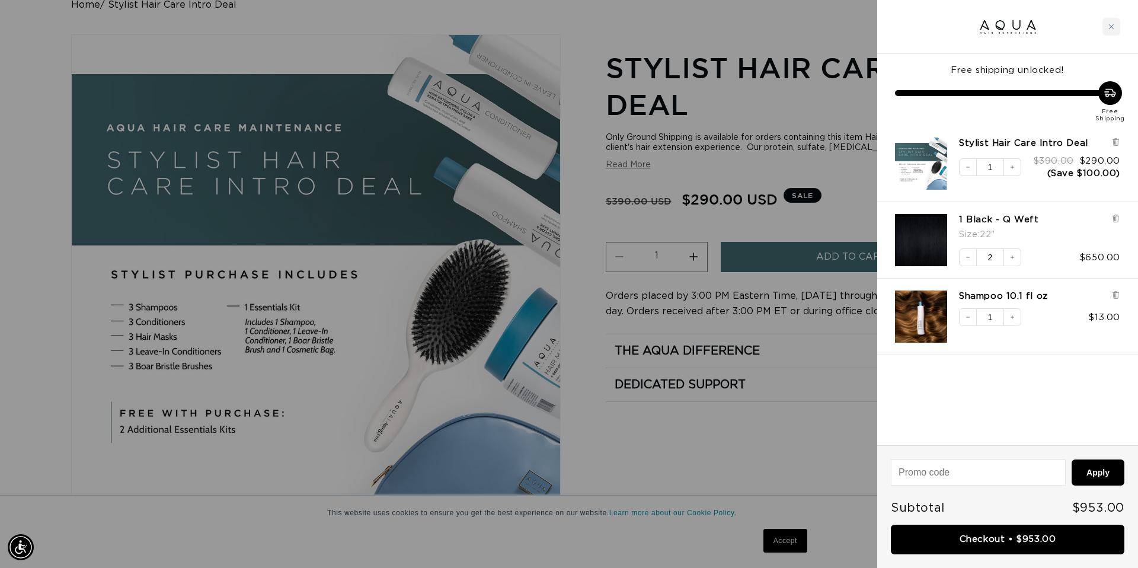
click at [853, 358] on div "Free shipping unlocked! Free Shipping Stylist Hair Care Intro Deal Decrease qua…" at bounding box center [1007, 249] width 261 height 391
click at [853, 344] on div "Shampoo 10.1 fl oz Decrease quantity 1 Increase quantity $13.00" at bounding box center [1007, 317] width 261 height 76
click at [853, 293] on icon at bounding box center [1115, 296] width 5 height 6
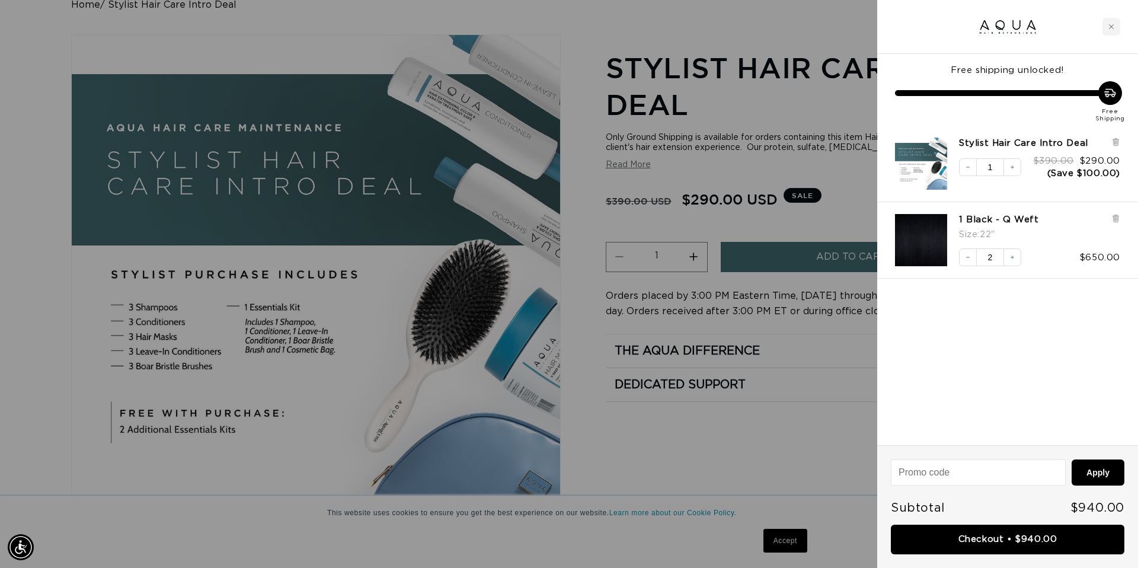
click at [340, 283] on div at bounding box center [569, 284] width 1138 height 568
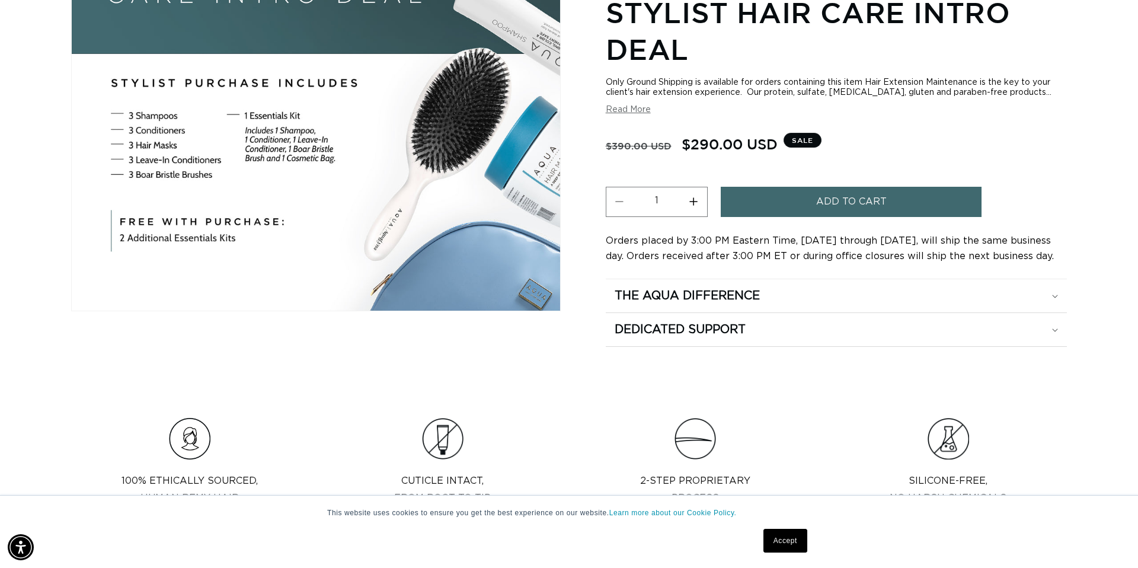
scroll to position [309, 0]
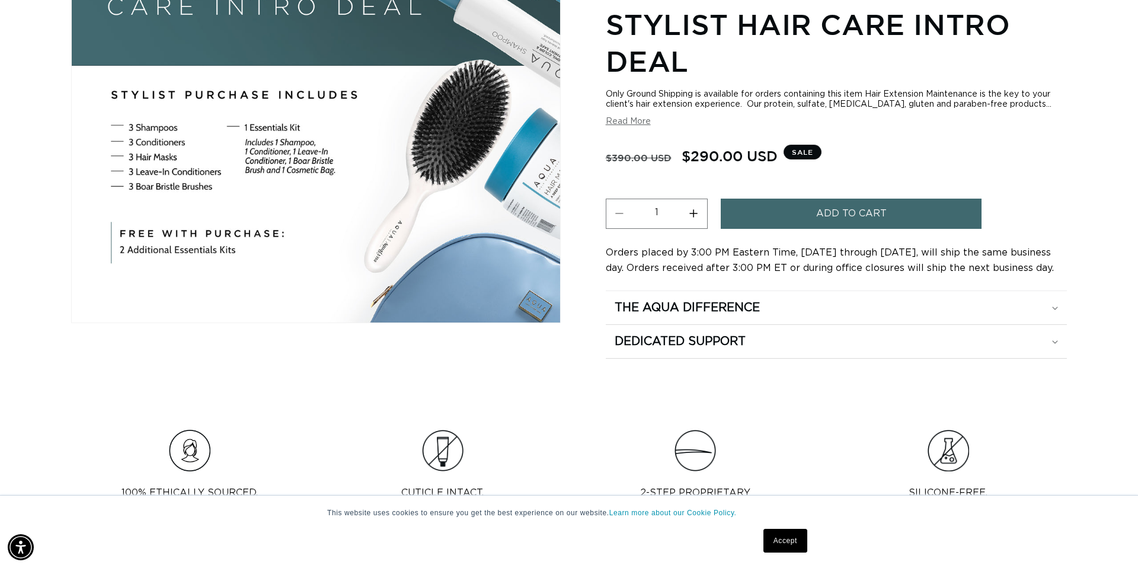
click at [632, 121] on button "Read More" at bounding box center [628, 122] width 45 height 10
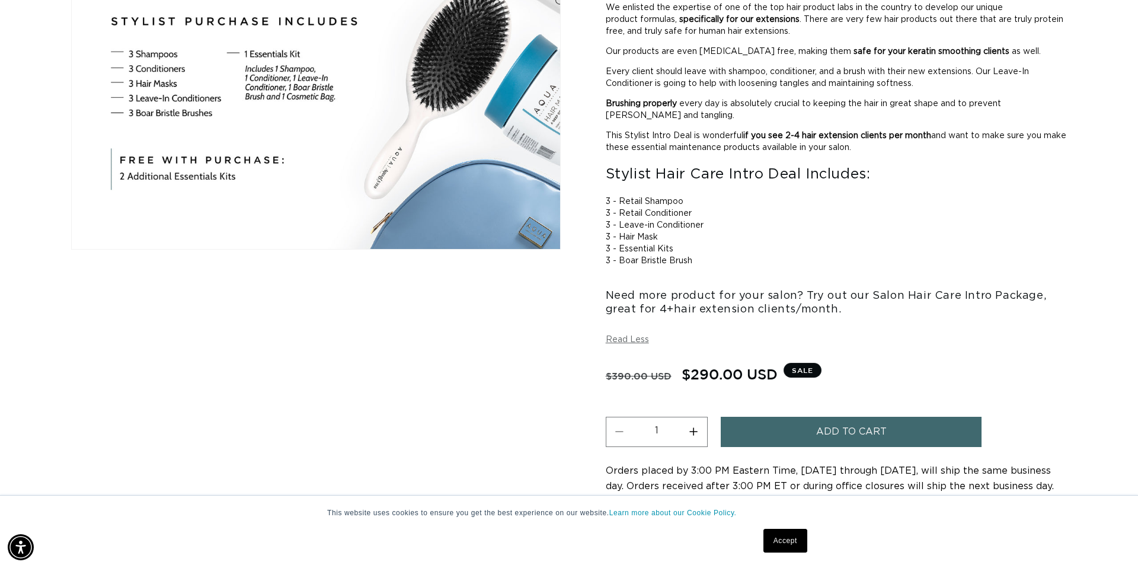
scroll to position [0, 2107]
click at [833, 298] on h3 "Need more product for your salon? Try out our Salon Hair Care Intro Package, gr…" at bounding box center [836, 303] width 461 height 28
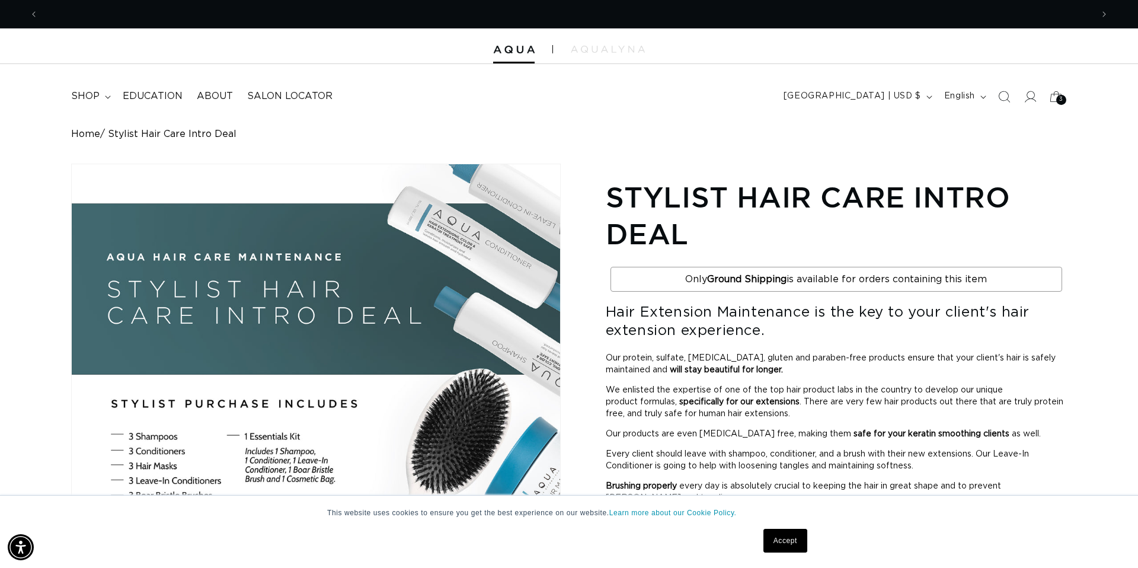
scroll to position [0, 1054]
click at [1057, 97] on div "3 3" at bounding box center [1061, 100] width 10 height 10
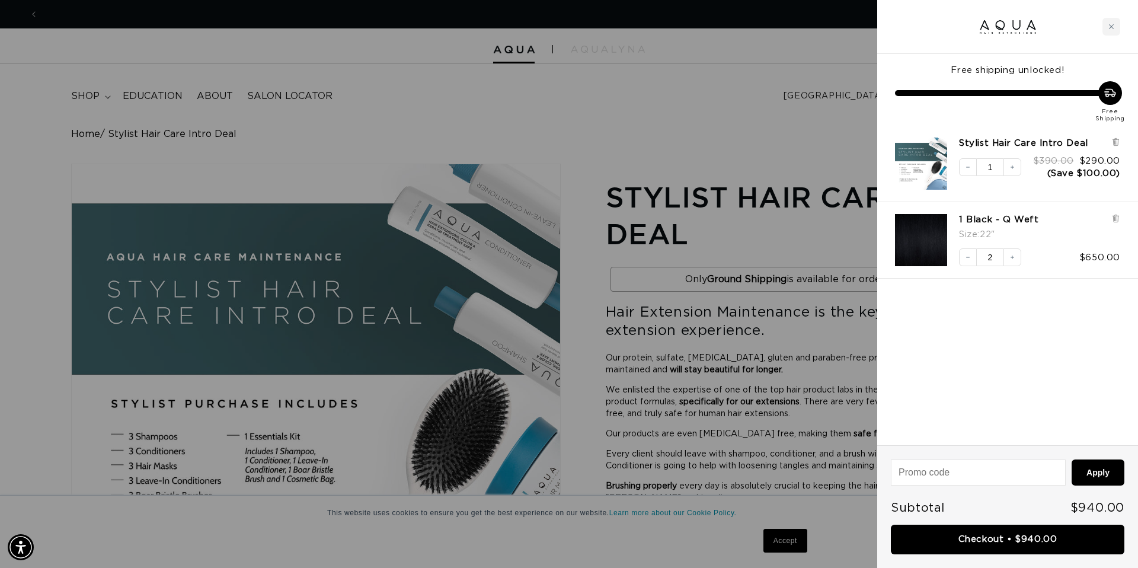
scroll to position [0, 0]
click at [971, 401] on div "Free shipping unlocked! Free Shipping Stylist Hair Care Intro Deal Decrease qua…" at bounding box center [1007, 249] width 261 height 391
